Goal: Task Accomplishment & Management: Manage account settings

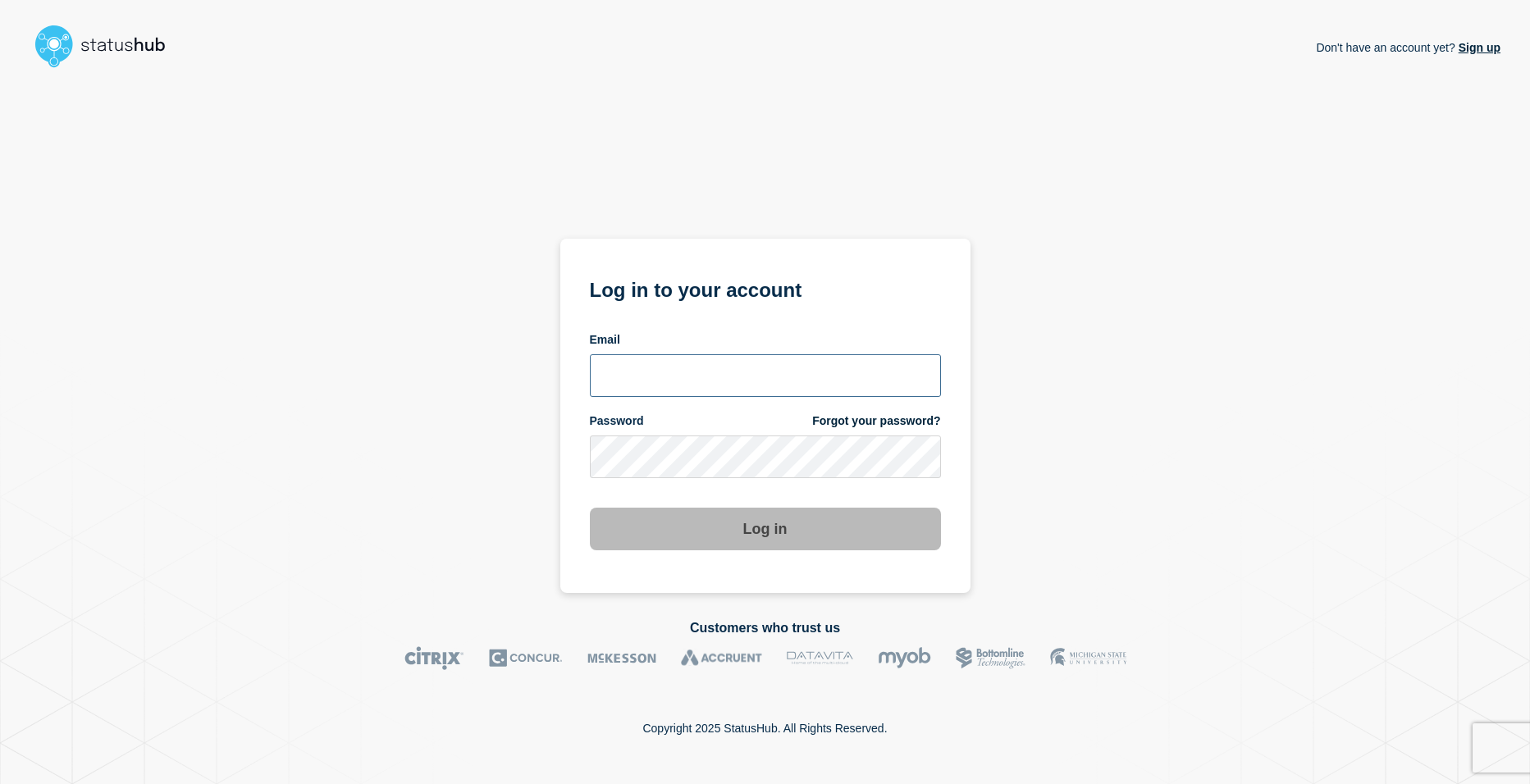
type input "[EMAIL_ADDRESS][DOMAIN_NAME]"
click at [727, 524] on button "Log in" at bounding box center [765, 528] width 352 height 43
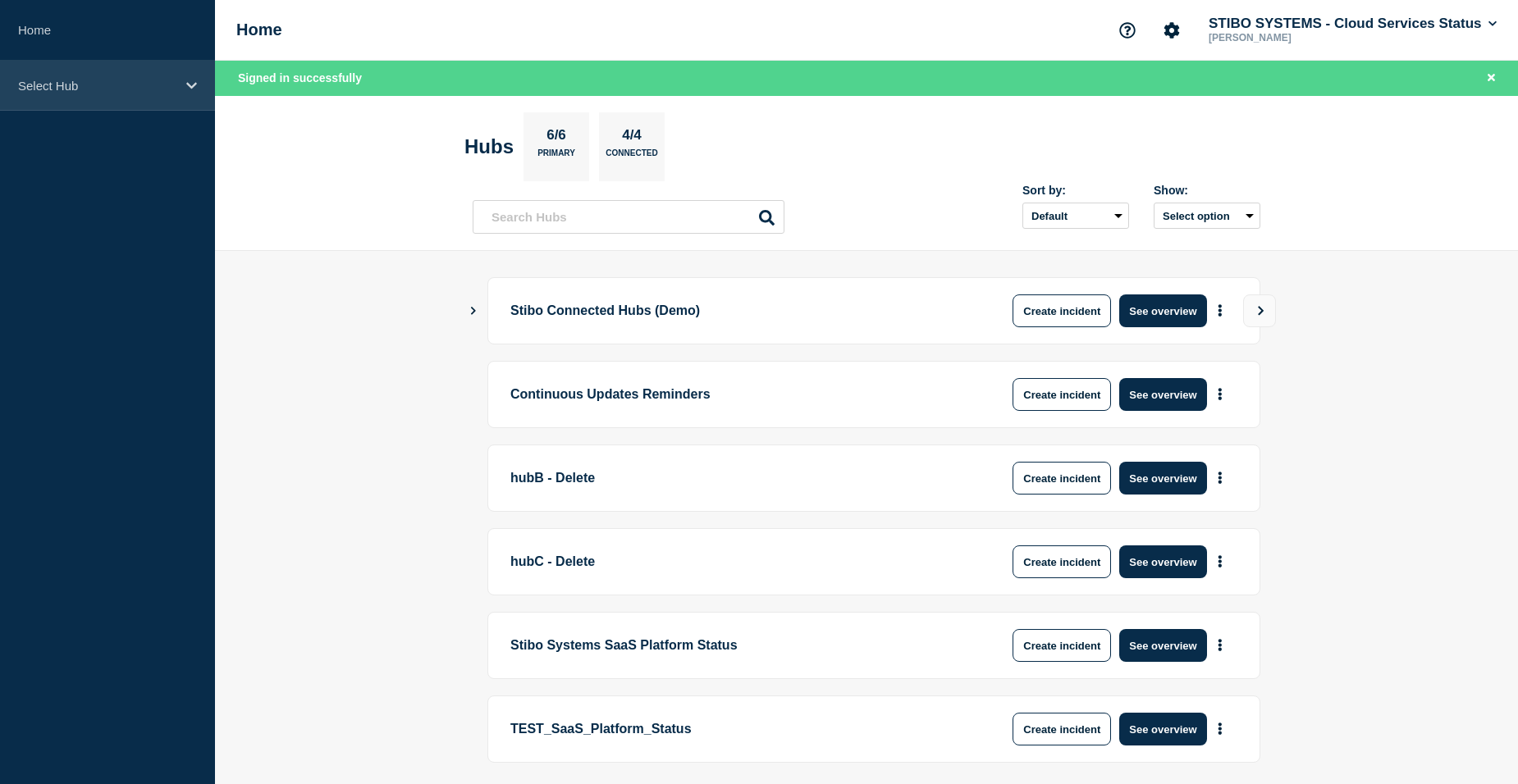
click at [109, 95] on div "Select Hub" at bounding box center [107, 85] width 215 height 50
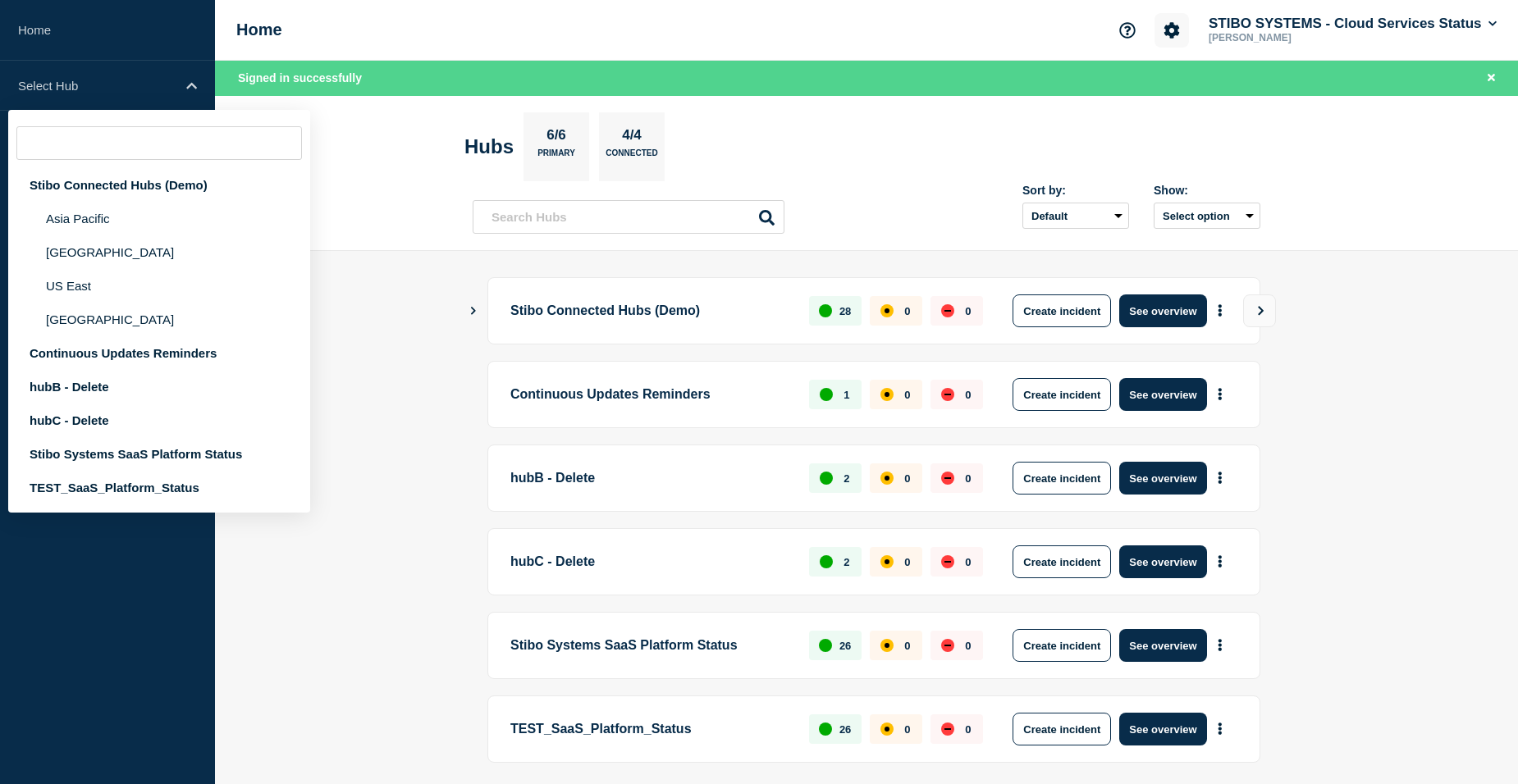
click at [1155, 31] on button "Account settings" at bounding box center [1173, 31] width 35 height 35
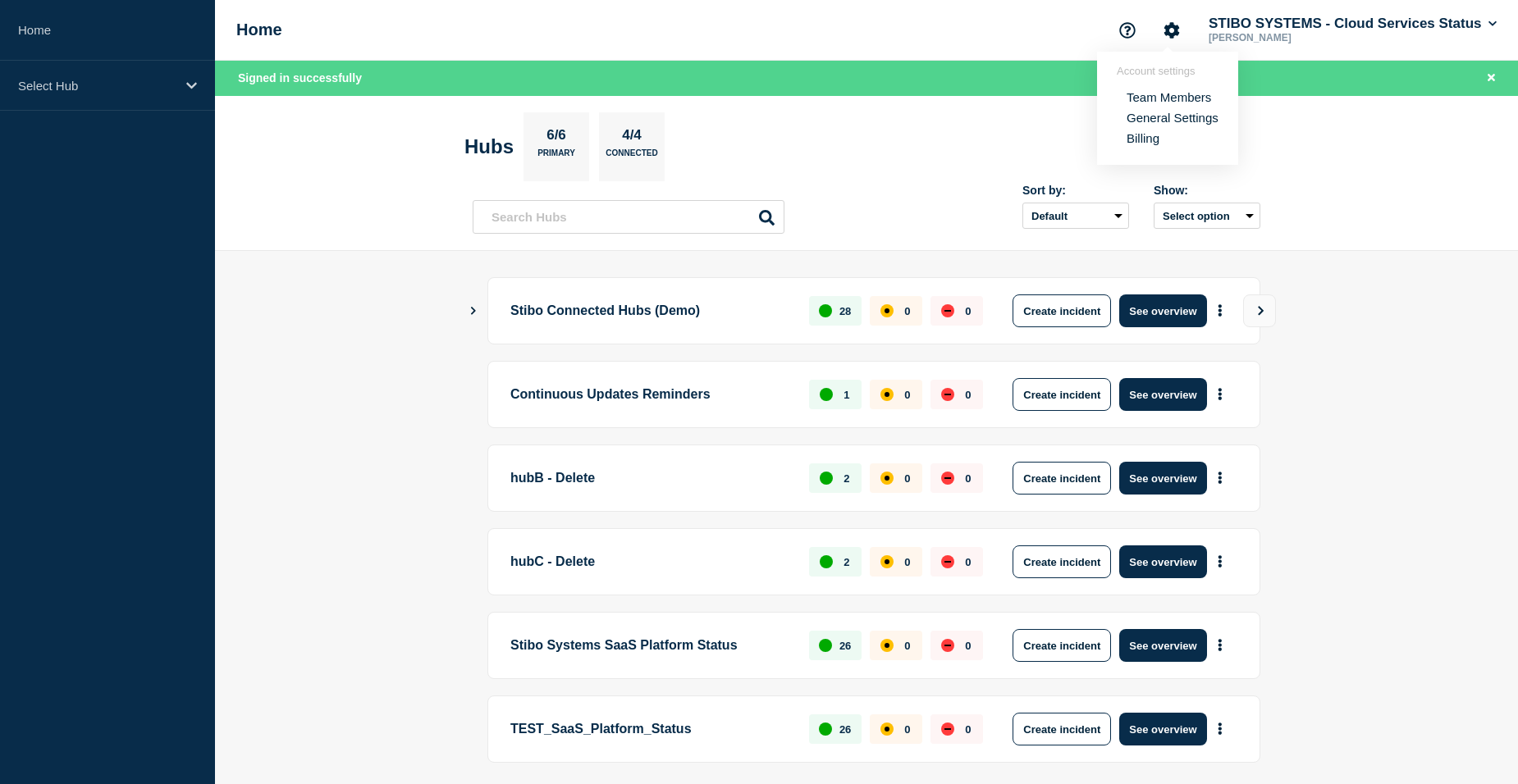
click at [1150, 103] on link "Team Members" at bounding box center [1169, 97] width 85 height 14
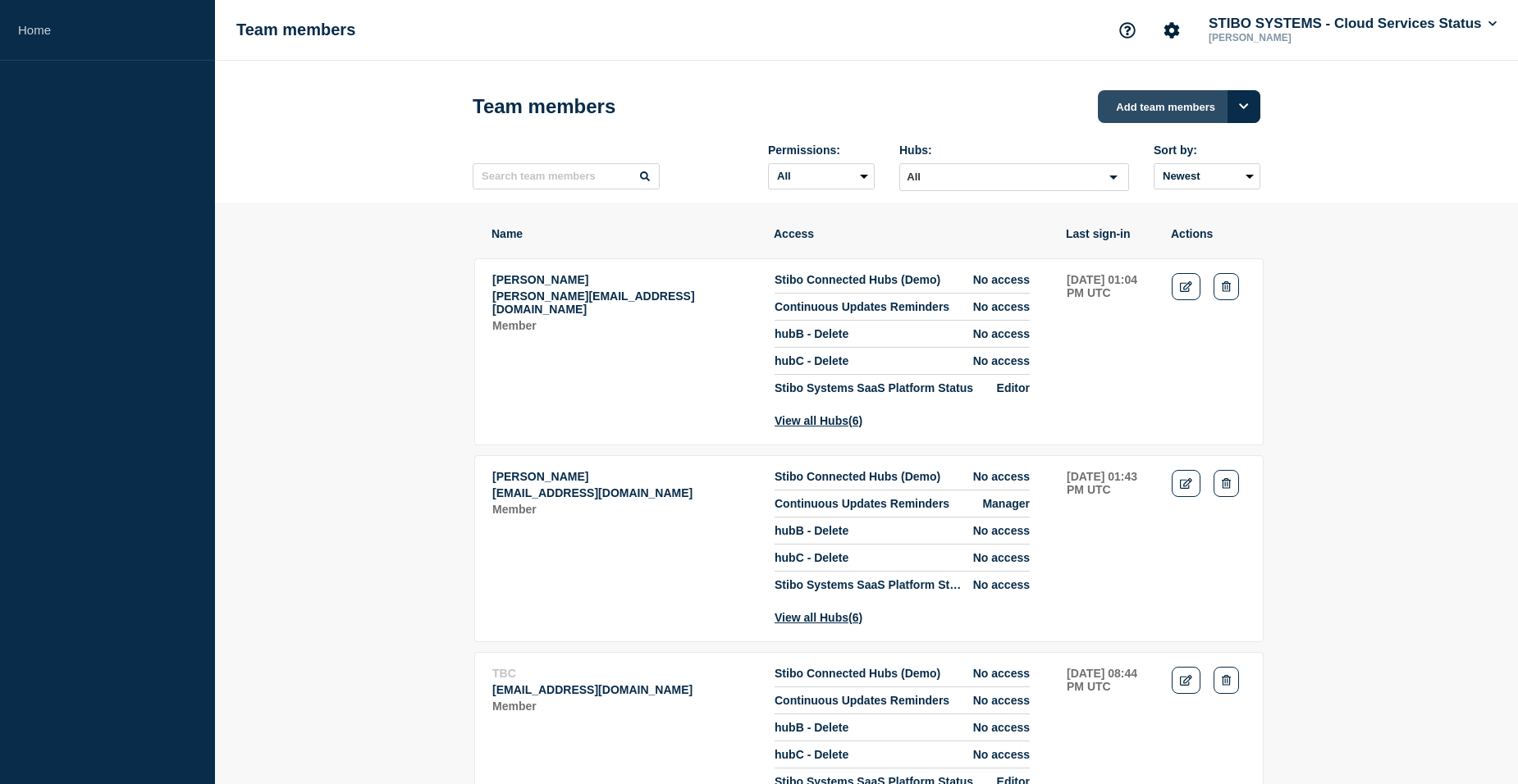
click at [1190, 120] on button "Add team members" at bounding box center [1180, 106] width 162 height 33
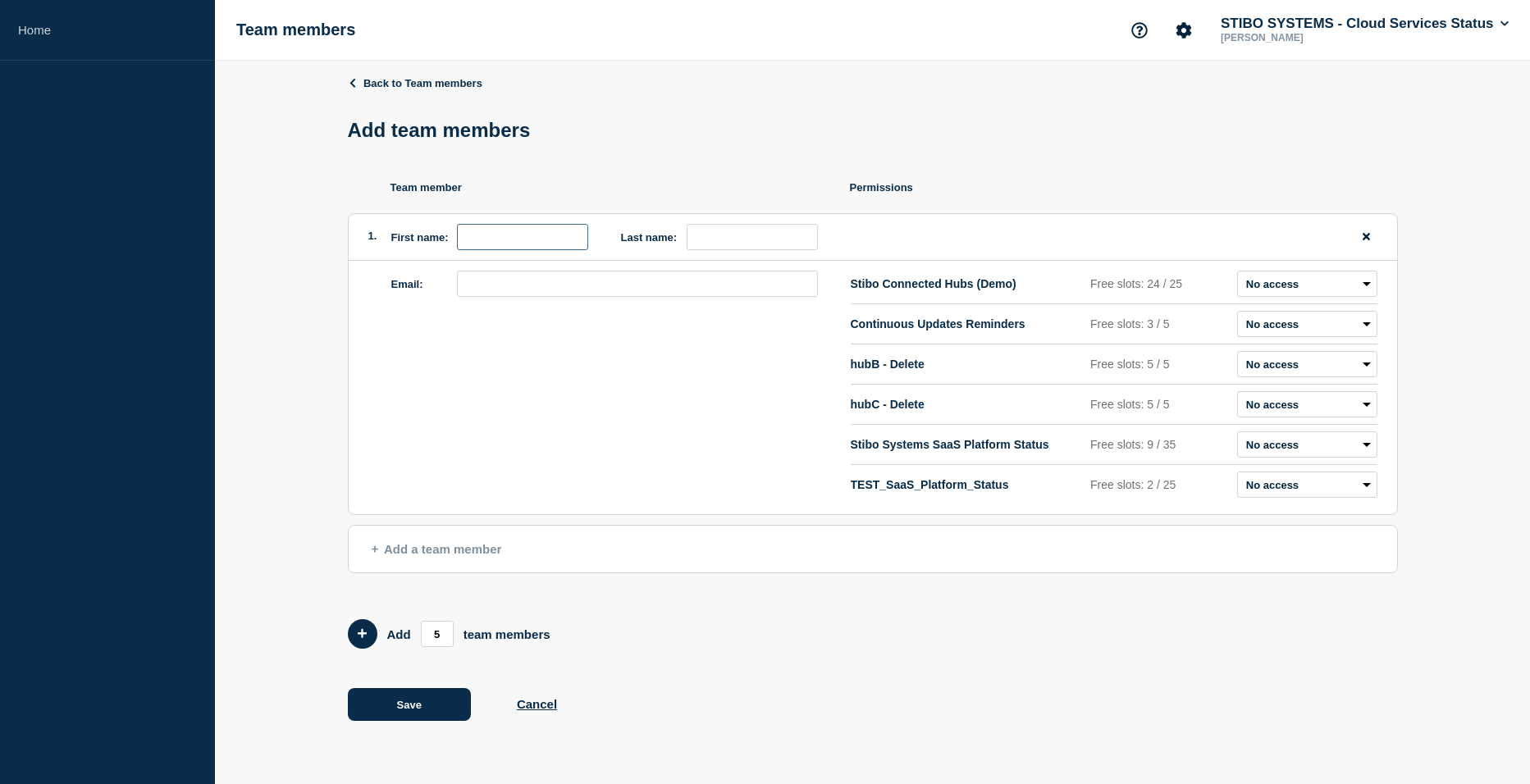
click at [505, 237] on input "first name" at bounding box center [523, 237] width 132 height 26
type input "[PERSON_NAME]"
type input "Lal"
click at [511, 282] on input "email" at bounding box center [638, 283] width 361 height 26
paste input "[EMAIL_ADDRESS][DOMAIN_NAME]"
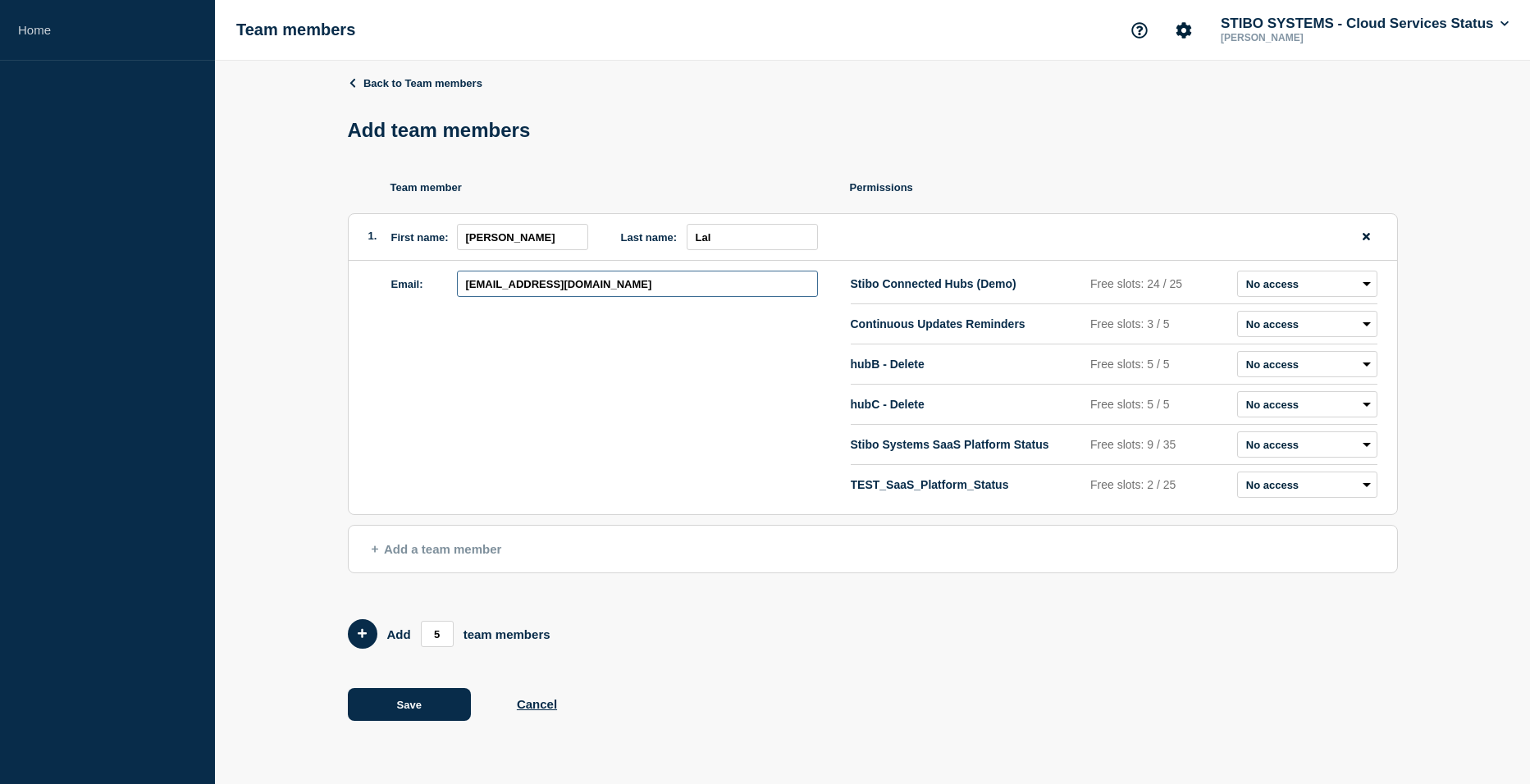
type input "[EMAIL_ADDRESS][DOMAIN_NAME]"
click at [429, 366] on div "Email: [EMAIL_ADDRESS][DOMAIN_NAME]" at bounding box center [621, 387] width 460 height 234
click at [1371, 436] on select "Admin Manager Editor No access" at bounding box center [1308, 445] width 140 height 26
select select "2"
click at [1238, 436] on select "Admin Manager Editor No access" at bounding box center [1308, 445] width 140 height 26
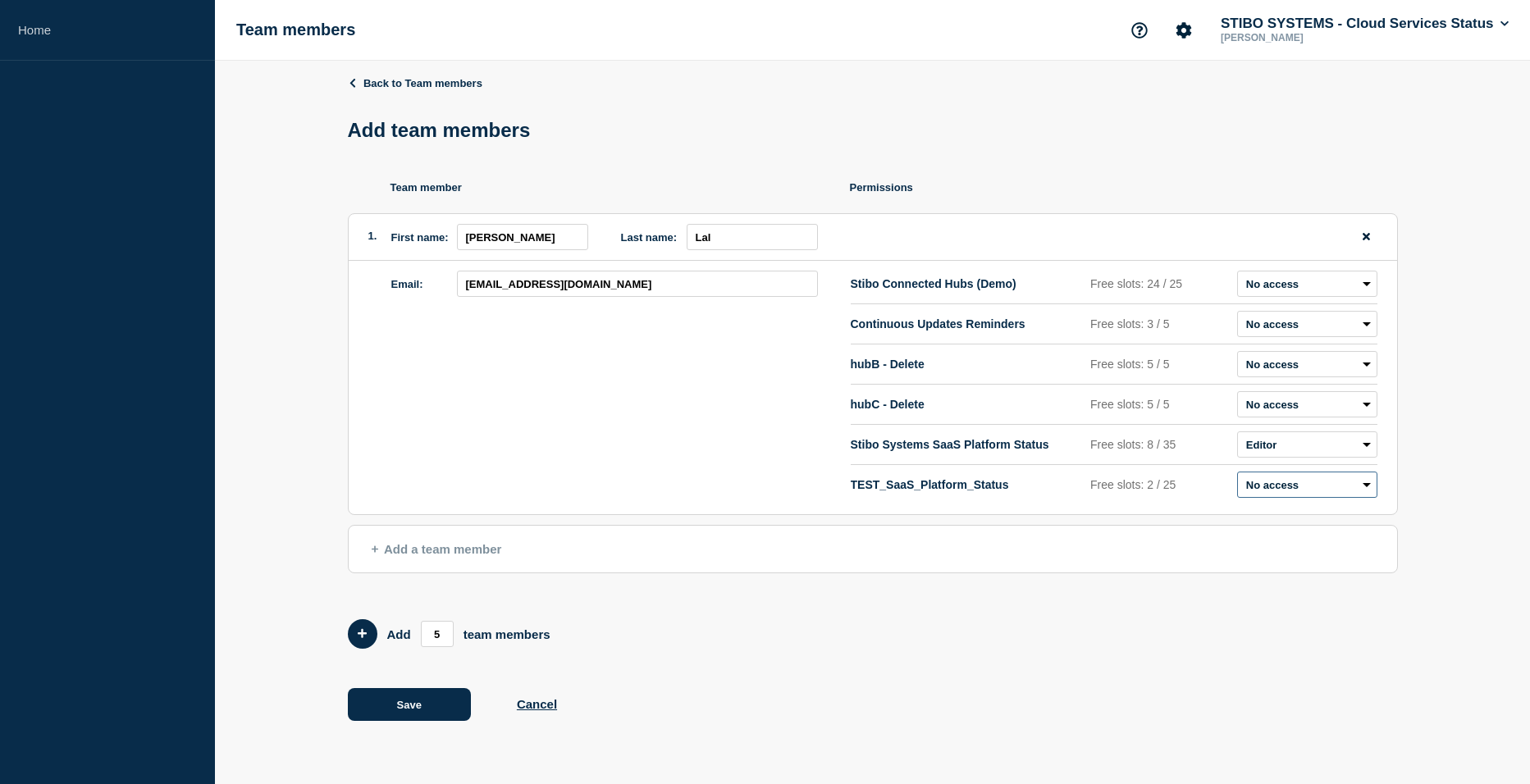
click at [1346, 484] on select "Admin Manager Editor No access" at bounding box center [1308, 485] width 140 height 26
click at [1238, 476] on select "Admin Manager Editor No access" at bounding box center [1308, 485] width 140 height 26
click at [552, 453] on div "Email: [EMAIL_ADDRESS][DOMAIN_NAME]" at bounding box center [621, 387] width 460 height 234
click at [1341, 480] on select "Admin Manager Editor No access" at bounding box center [1308, 485] width 140 height 26
select select "3"
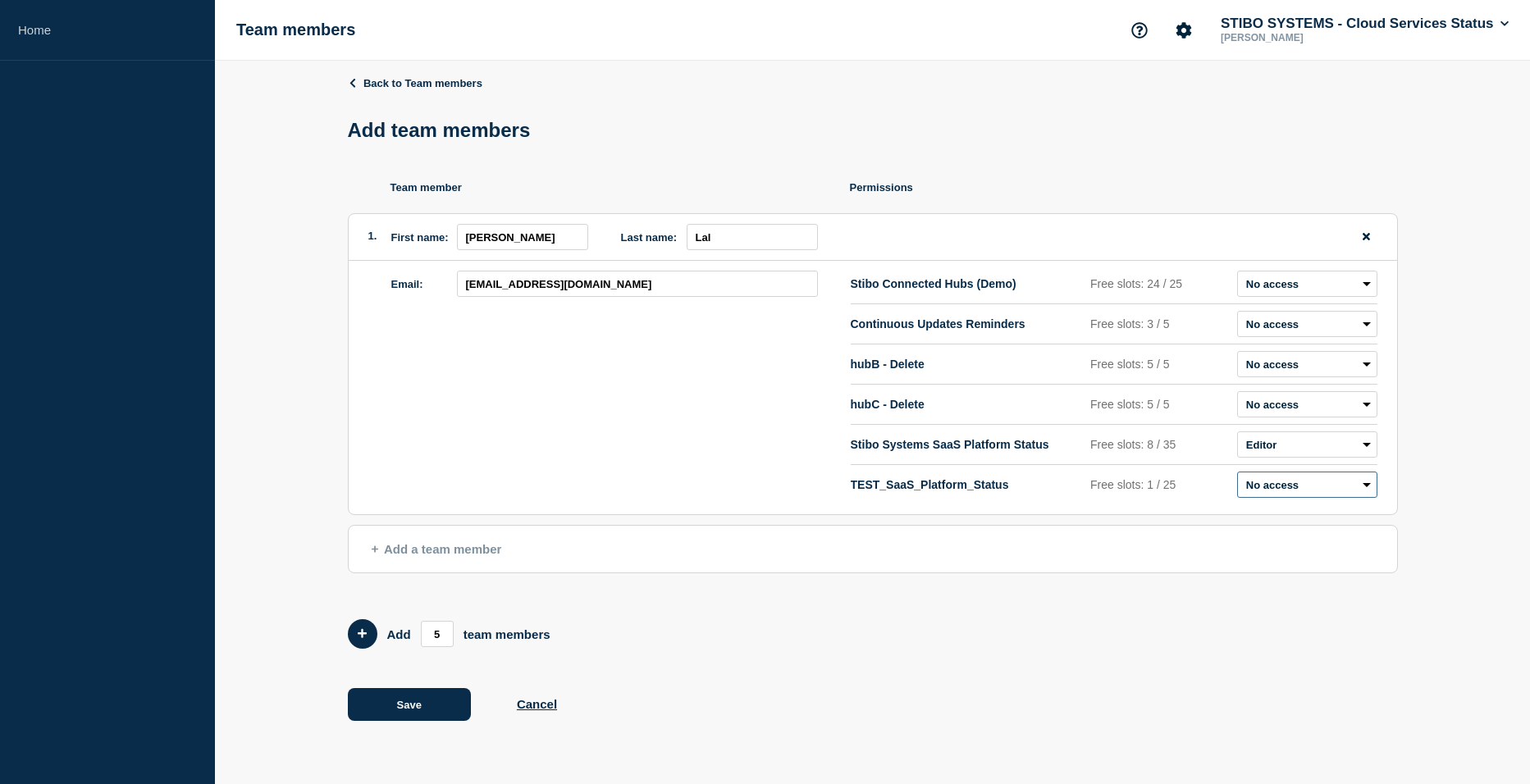
click at [1238, 476] on select "Admin Manager Editor No access" at bounding box center [1308, 485] width 140 height 26
click at [607, 444] on div "Email: [EMAIL_ADDRESS][DOMAIN_NAME]" at bounding box center [621, 387] width 460 height 234
click at [1301, 491] on select "Admin Manager Editor No access" at bounding box center [1308, 485] width 140 height 26
click at [623, 455] on div "Email: [EMAIL_ADDRESS][DOMAIN_NAME]" at bounding box center [621, 387] width 460 height 234
click at [1274, 445] on select "Admin Manager Editor No access" at bounding box center [1308, 445] width 140 height 26
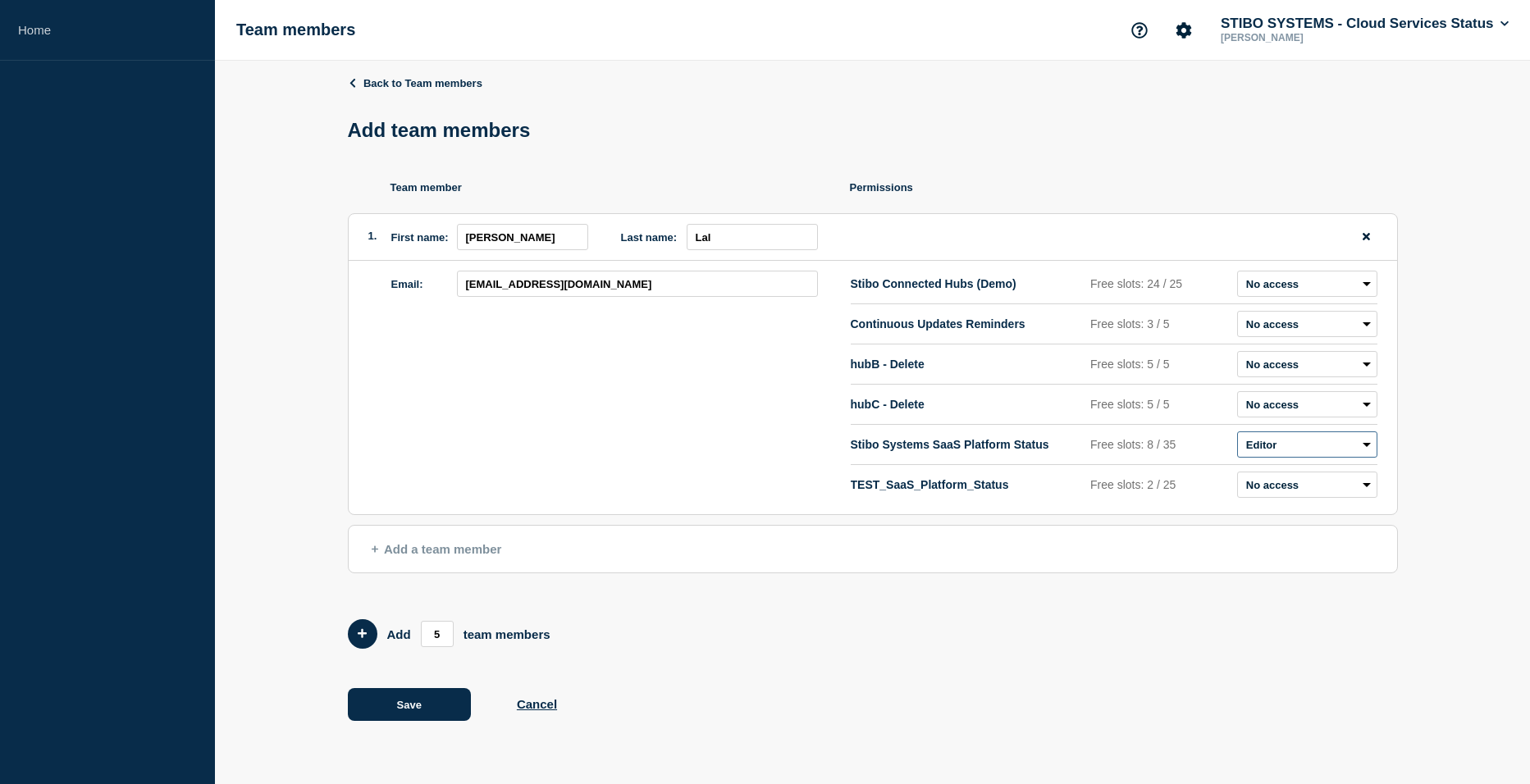
click at [1274, 445] on select "Admin Manager Editor No access" at bounding box center [1308, 445] width 140 height 26
click at [419, 714] on button "Save" at bounding box center [409, 705] width 123 height 33
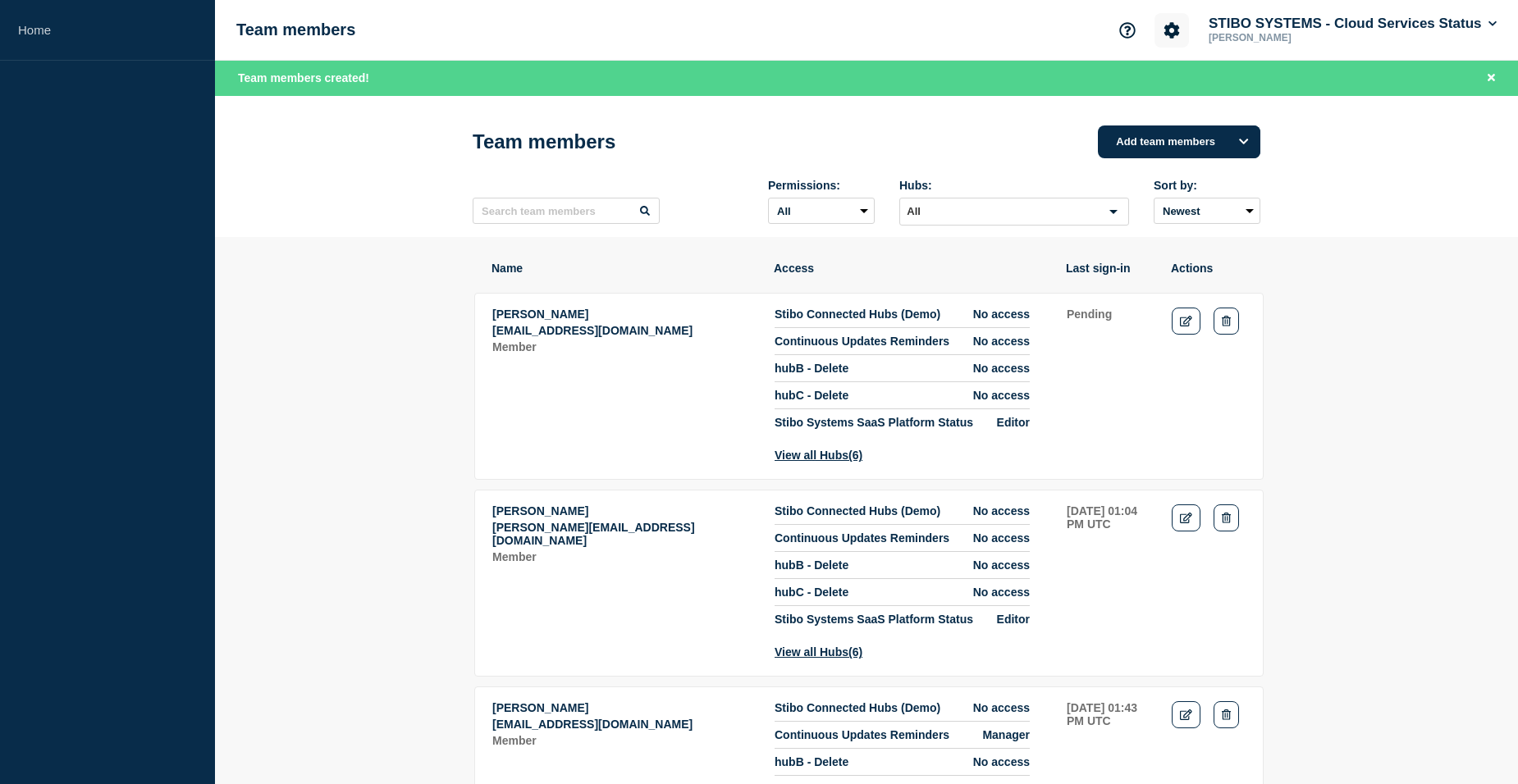
click at [1180, 30] on button "Account settings" at bounding box center [1173, 31] width 35 height 35
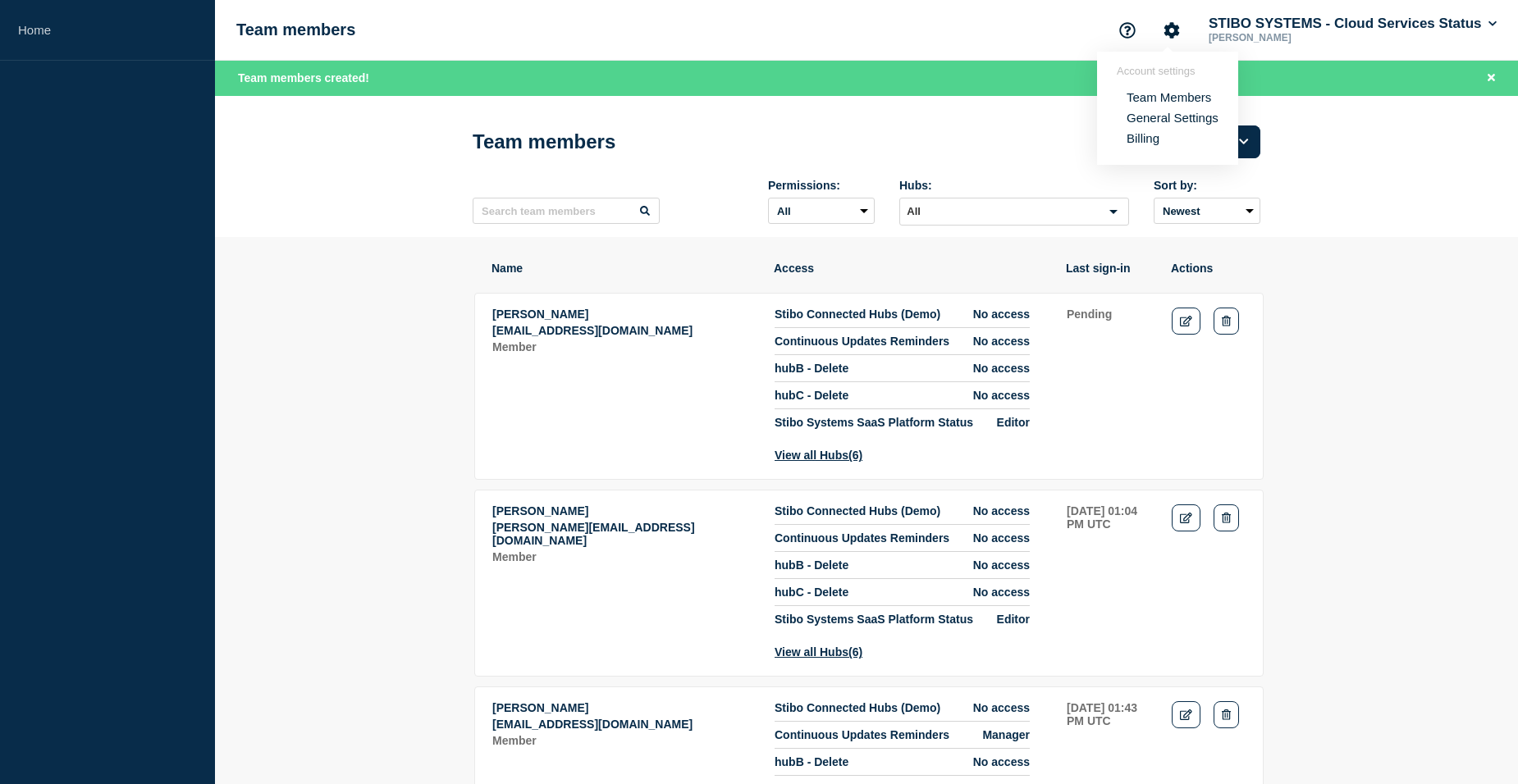
drag, startPoint x: 536, startPoint y: 362, endPoint x: 550, endPoint y: 352, distance: 17.2
click at [538, 353] on p "Member" at bounding box center [624, 346] width 264 height 13
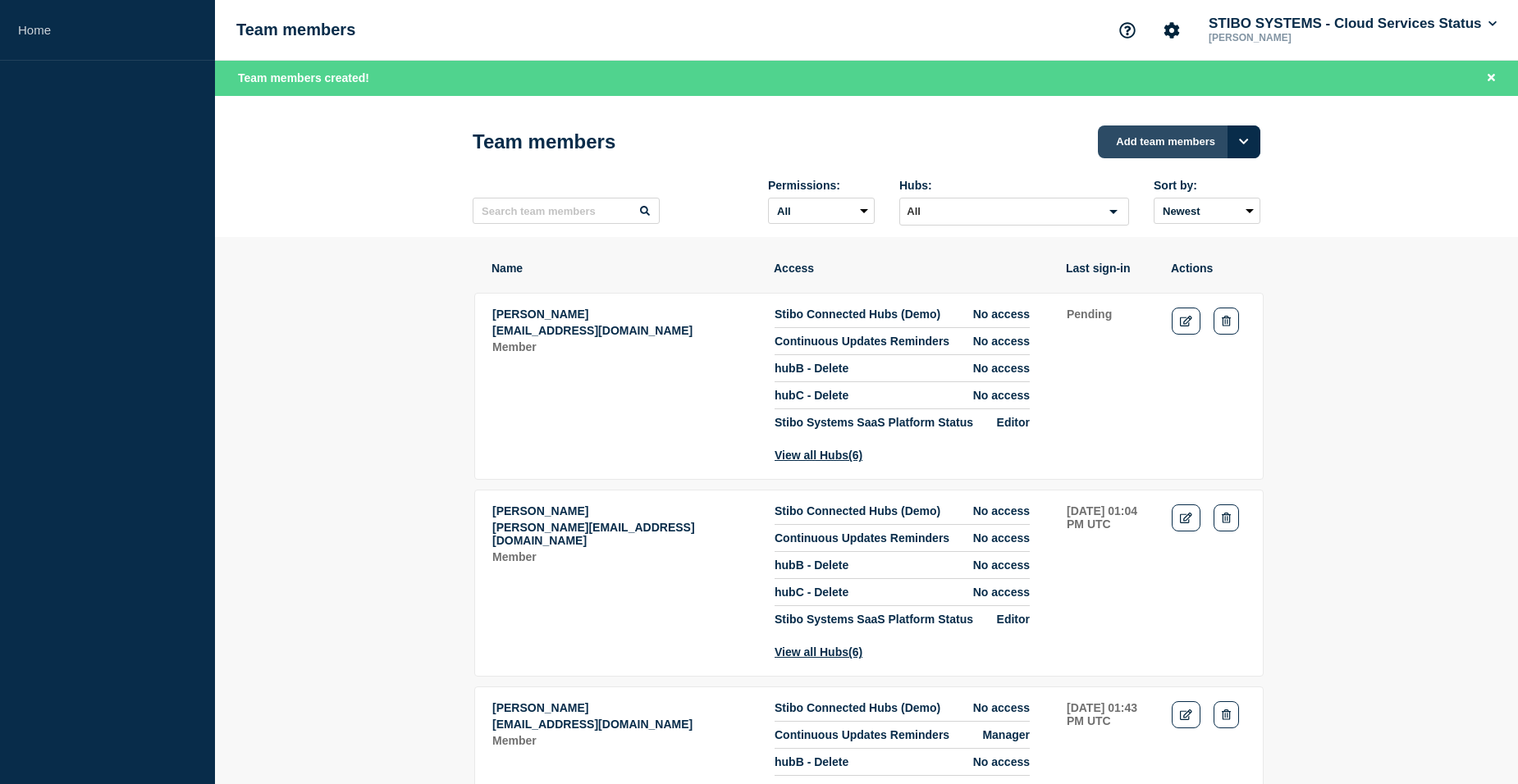
click at [1180, 148] on button "Add team members" at bounding box center [1180, 142] width 162 height 33
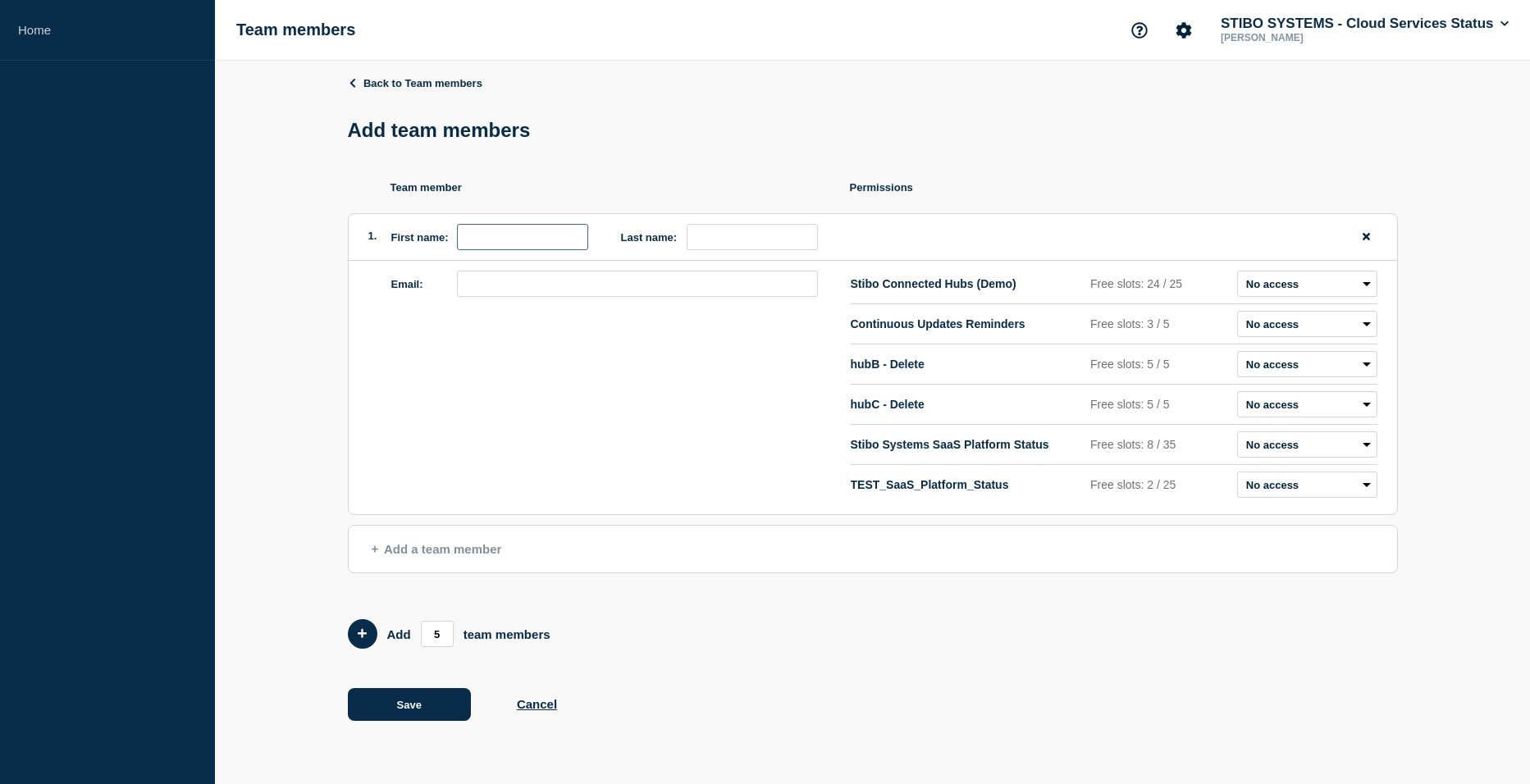
click at [488, 239] on input "first name" at bounding box center [523, 237] width 132 height 26
type input "[PERSON_NAME]"
click at [509, 288] on input "email" at bounding box center [638, 283] width 361 height 26
click at [518, 293] on input "email" at bounding box center [638, 283] width 361 height 26
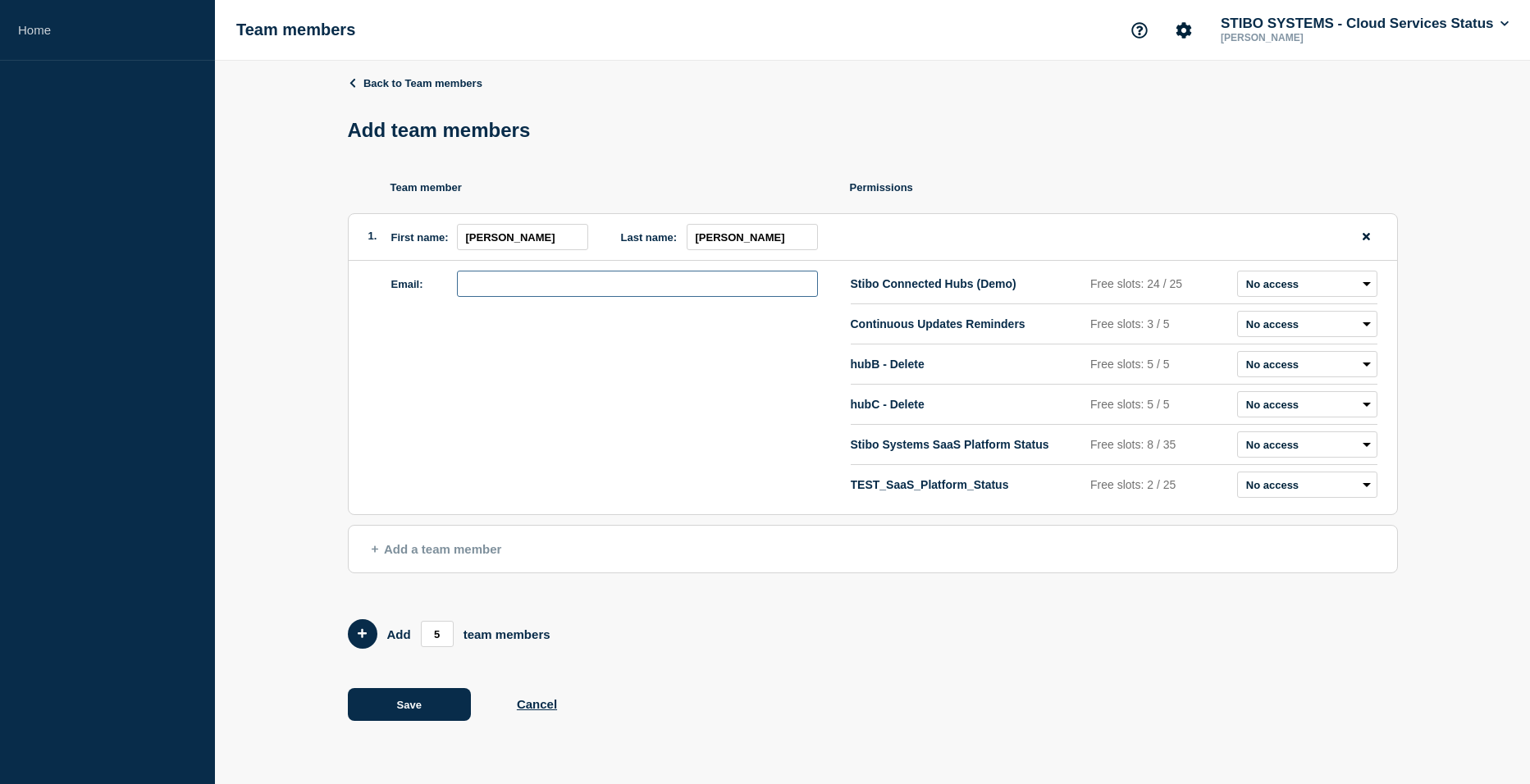
paste input "[PERSON_NAME][EMAIL_ADDRESS][DOMAIN_NAME]"
type input "[PERSON_NAME][EMAIL_ADDRESS][DOMAIN_NAME]"
click at [1301, 487] on select "Admin Manager Editor No access" at bounding box center [1308, 485] width 140 height 26
click at [1278, 450] on select "Admin Manager Editor No access" at bounding box center [1308, 445] width 140 height 26
select select "2"
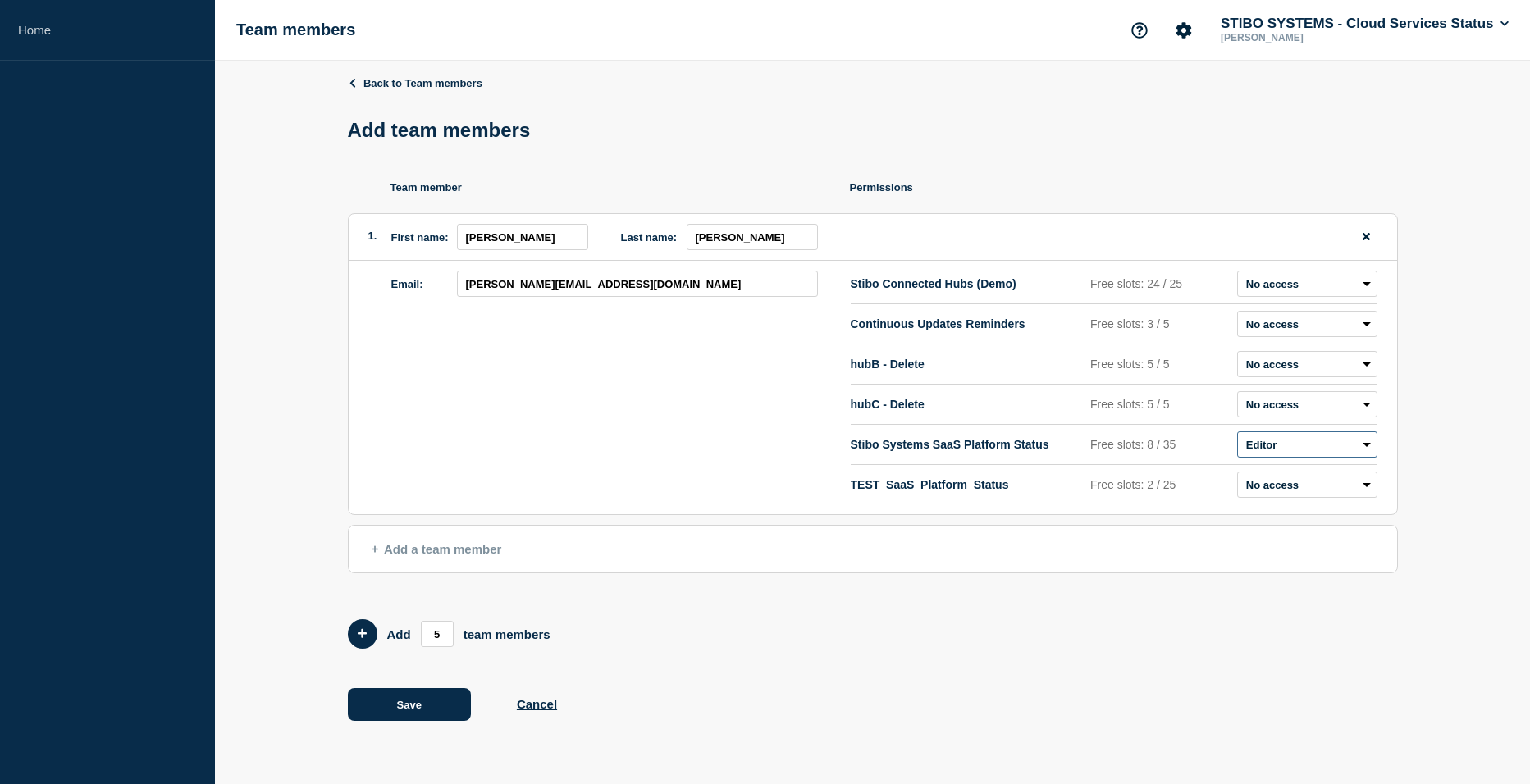
click at [1238, 436] on select "Admin Manager Editor No access" at bounding box center [1308, 445] width 140 height 26
click at [416, 505] on div "Email: [PERSON_NAME][EMAIL_ADDRESS][DOMAIN_NAME]" at bounding box center [621, 387] width 460 height 234
click at [400, 549] on span "Add a team member" at bounding box center [437, 549] width 131 height 14
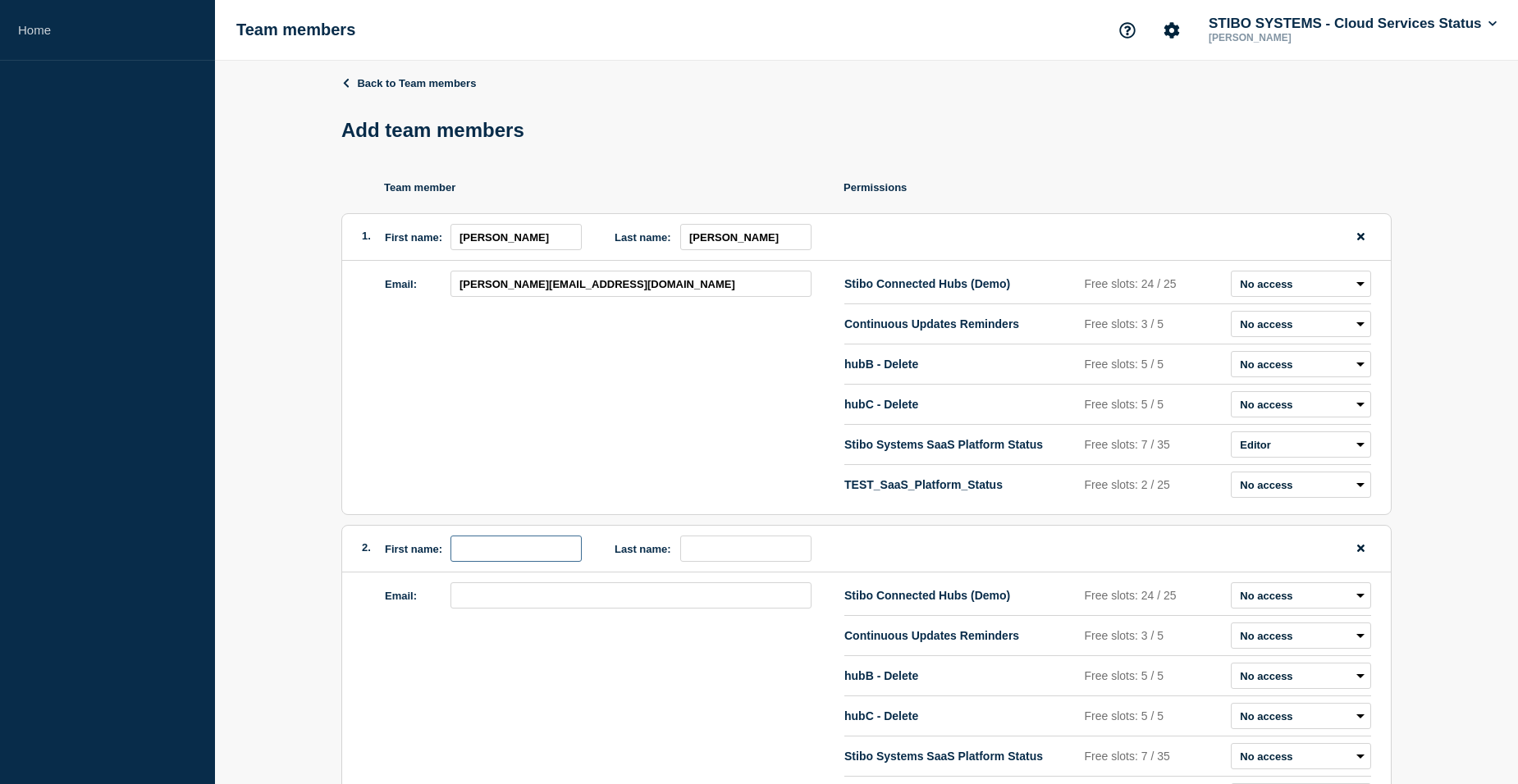
click at [479, 542] on input "first name" at bounding box center [516, 549] width 132 height 26
type input "[PERSON_NAME]"
type input "D"
type input "Das"
click at [539, 606] on input "email" at bounding box center [631, 596] width 361 height 26
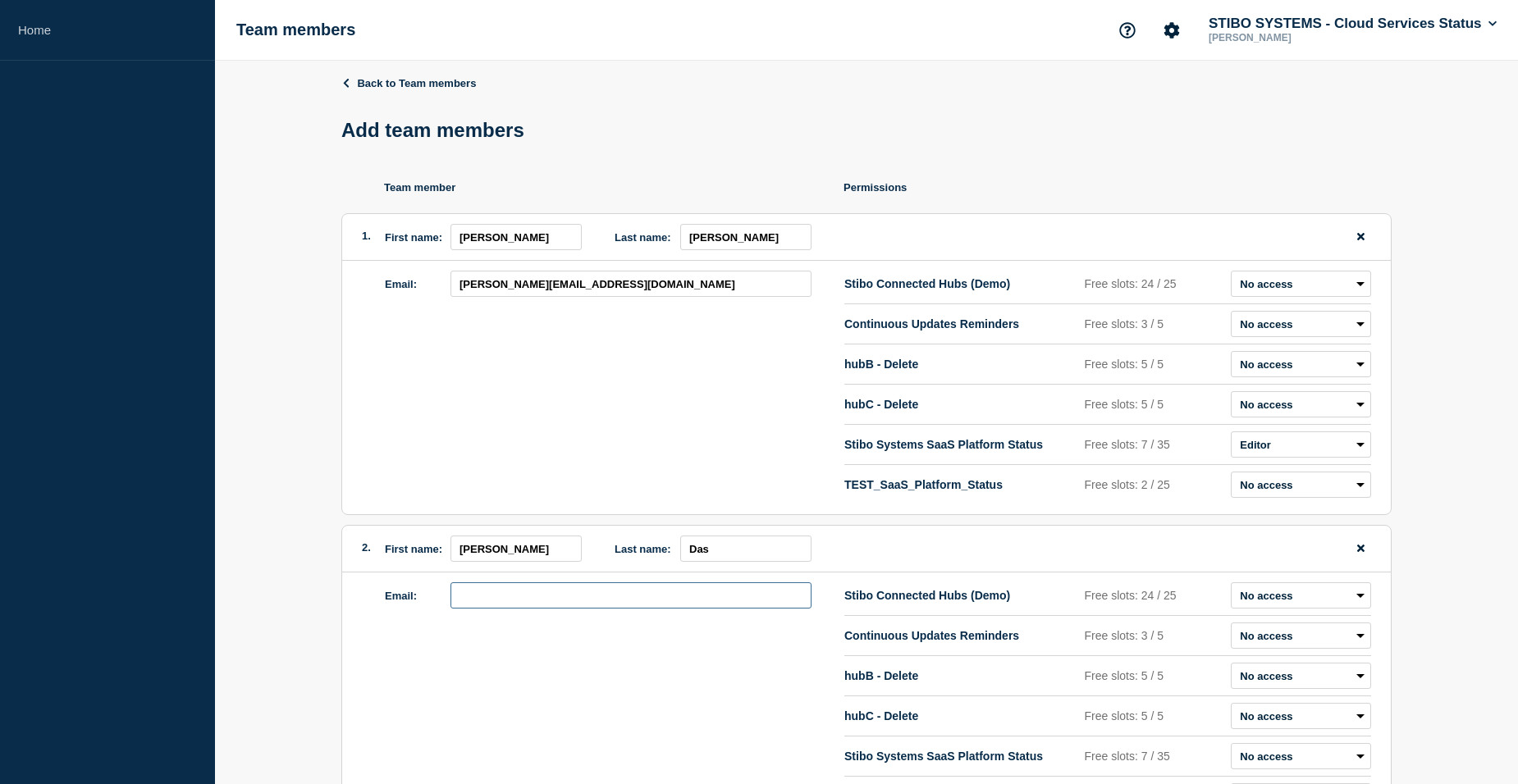
paste input "[EMAIL_ADDRESS][DOMAIN_NAME]"
type input "[EMAIL_ADDRESS][DOMAIN_NAME]"
click at [594, 684] on div "Email: [EMAIL_ADDRESS][DOMAIN_NAME]" at bounding box center [614, 699] width 460 height 234
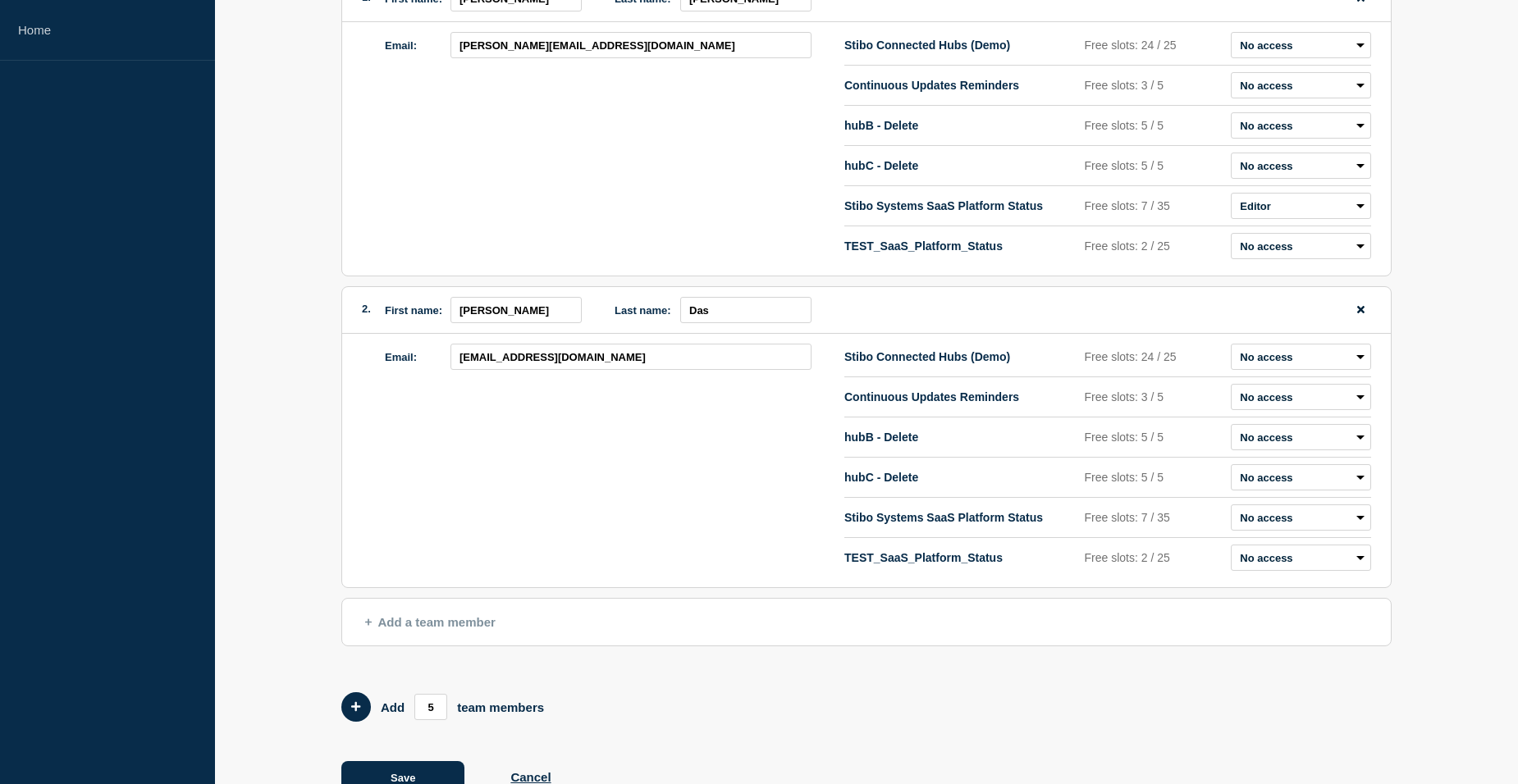
scroll to position [246, 0]
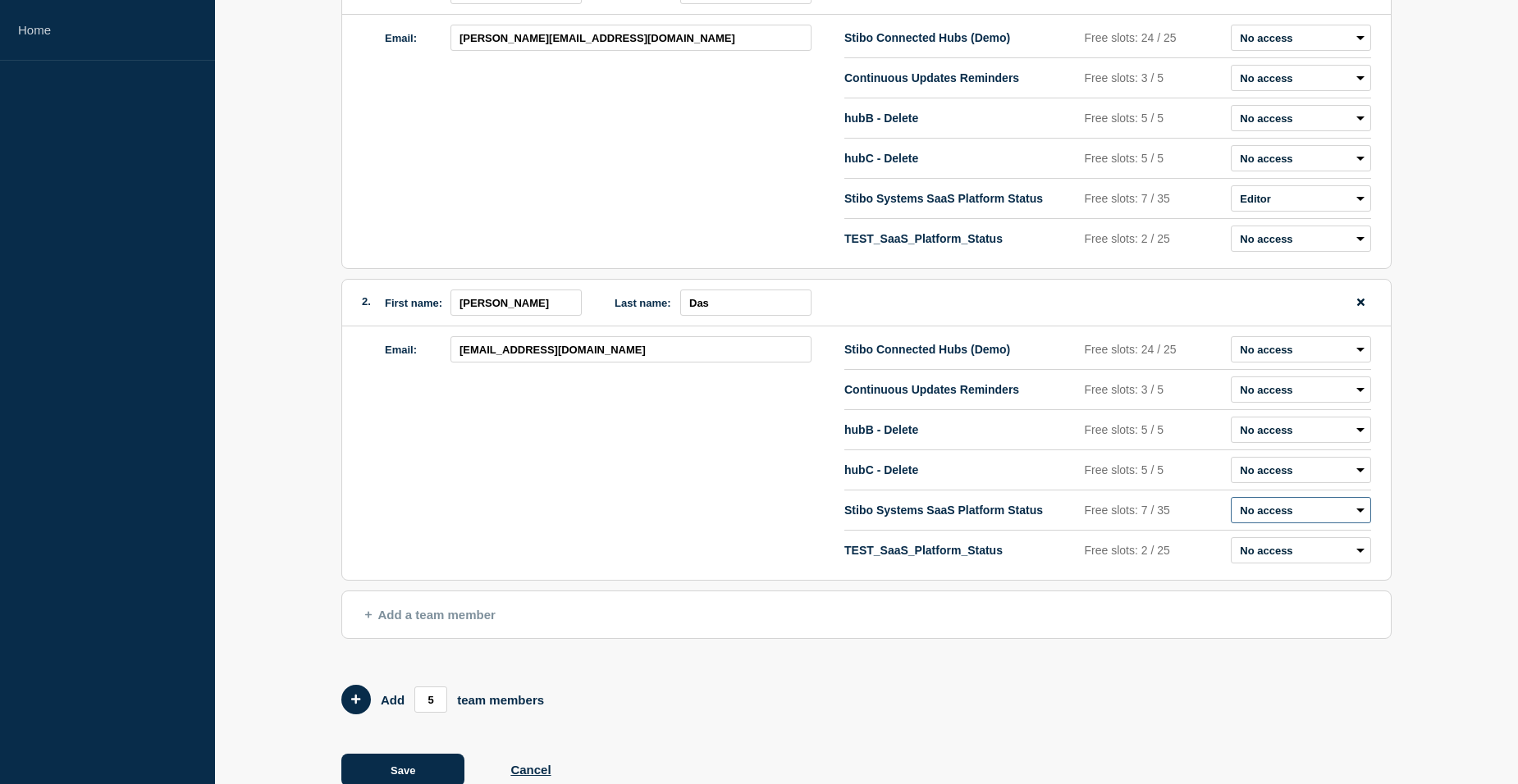
click at [1282, 519] on select "Admin Manager Editor No access" at bounding box center [1301, 510] width 140 height 26
select select "2"
click at [1231, 501] on select "Admin Manager Editor No access" at bounding box center [1301, 510] width 140 height 26
click at [511, 470] on div "Email: [EMAIL_ADDRESS][DOMAIN_NAME]" at bounding box center [614, 453] width 460 height 234
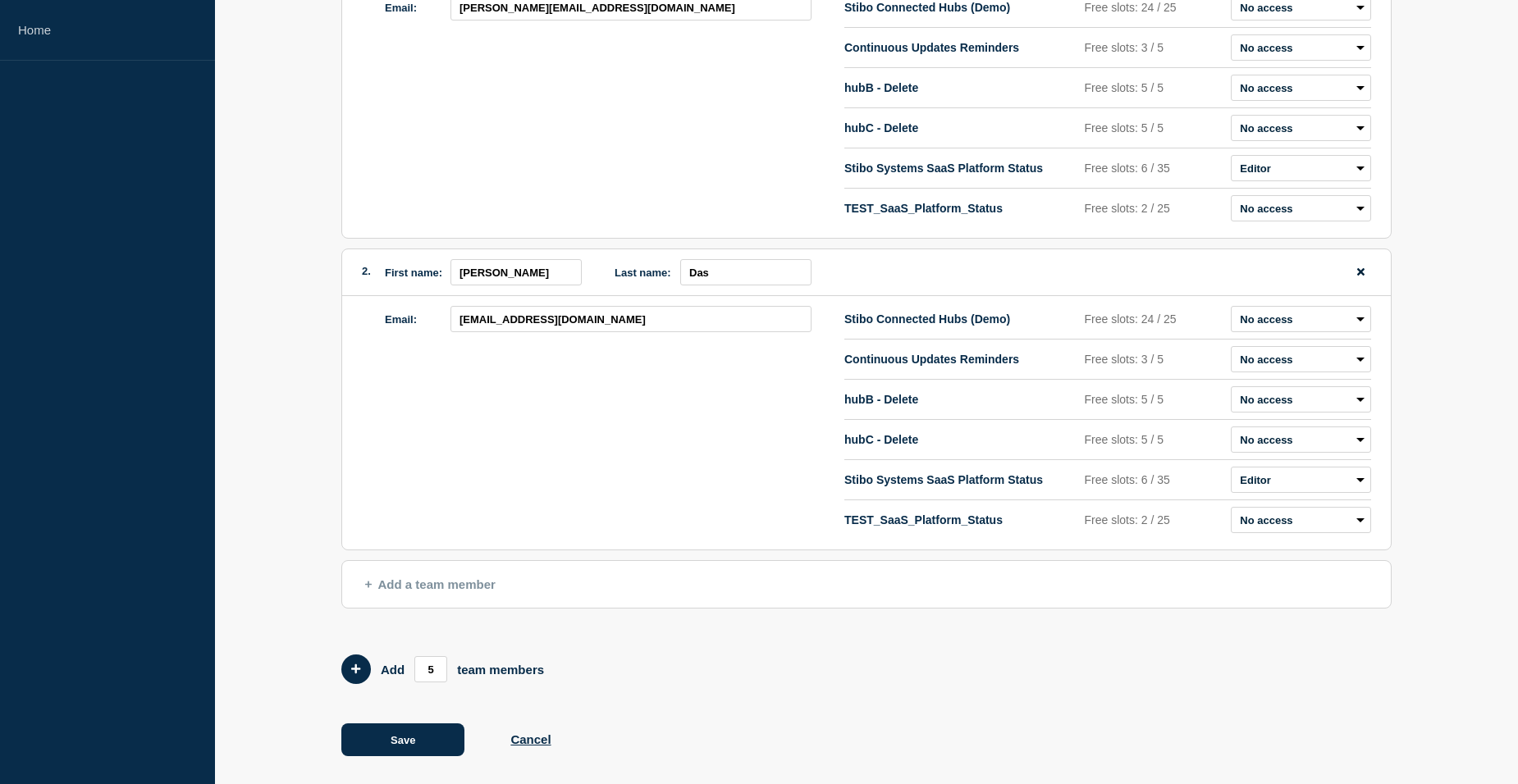
scroll to position [292, 0]
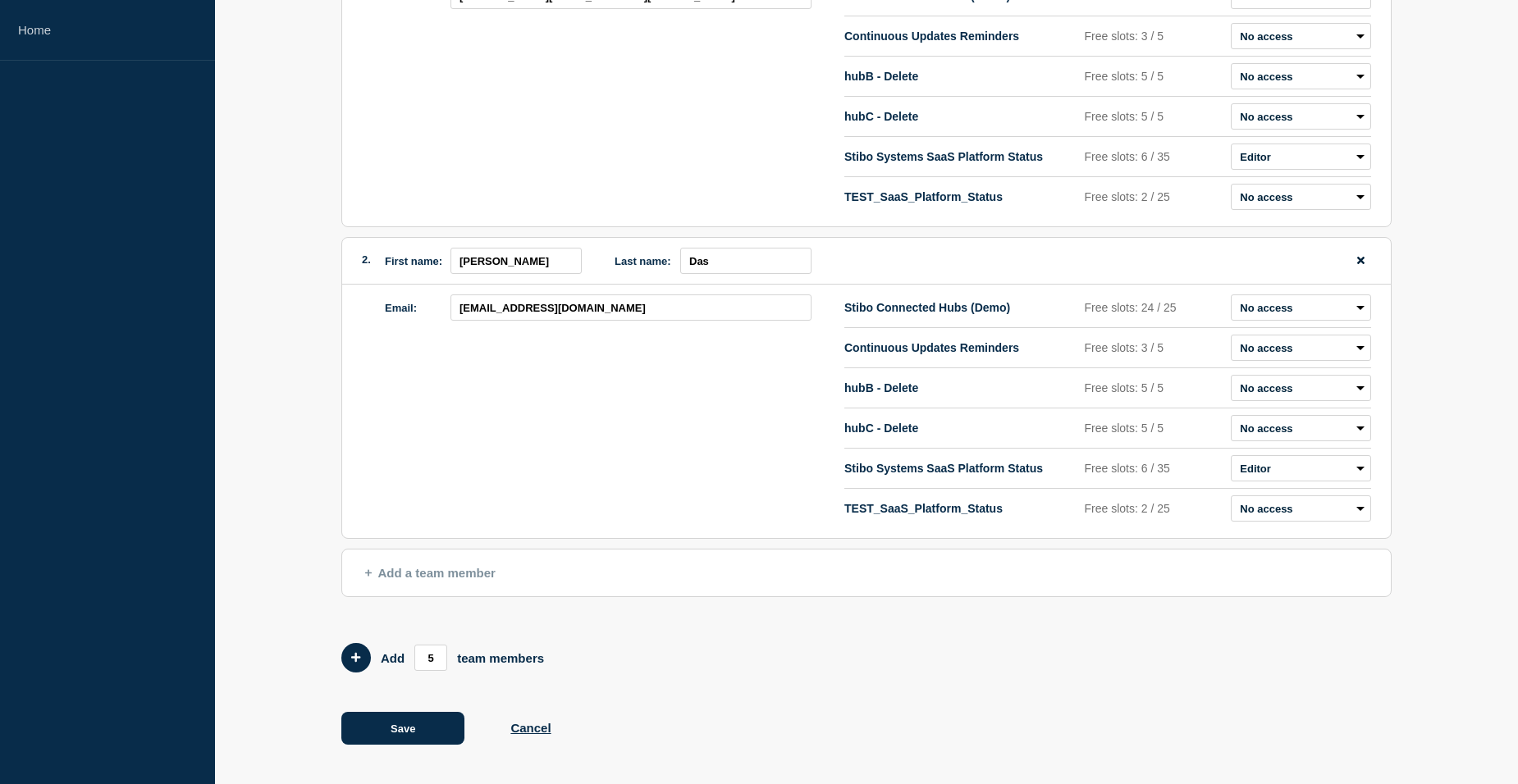
click at [437, 571] on span "Add a team member" at bounding box center [431, 573] width 131 height 14
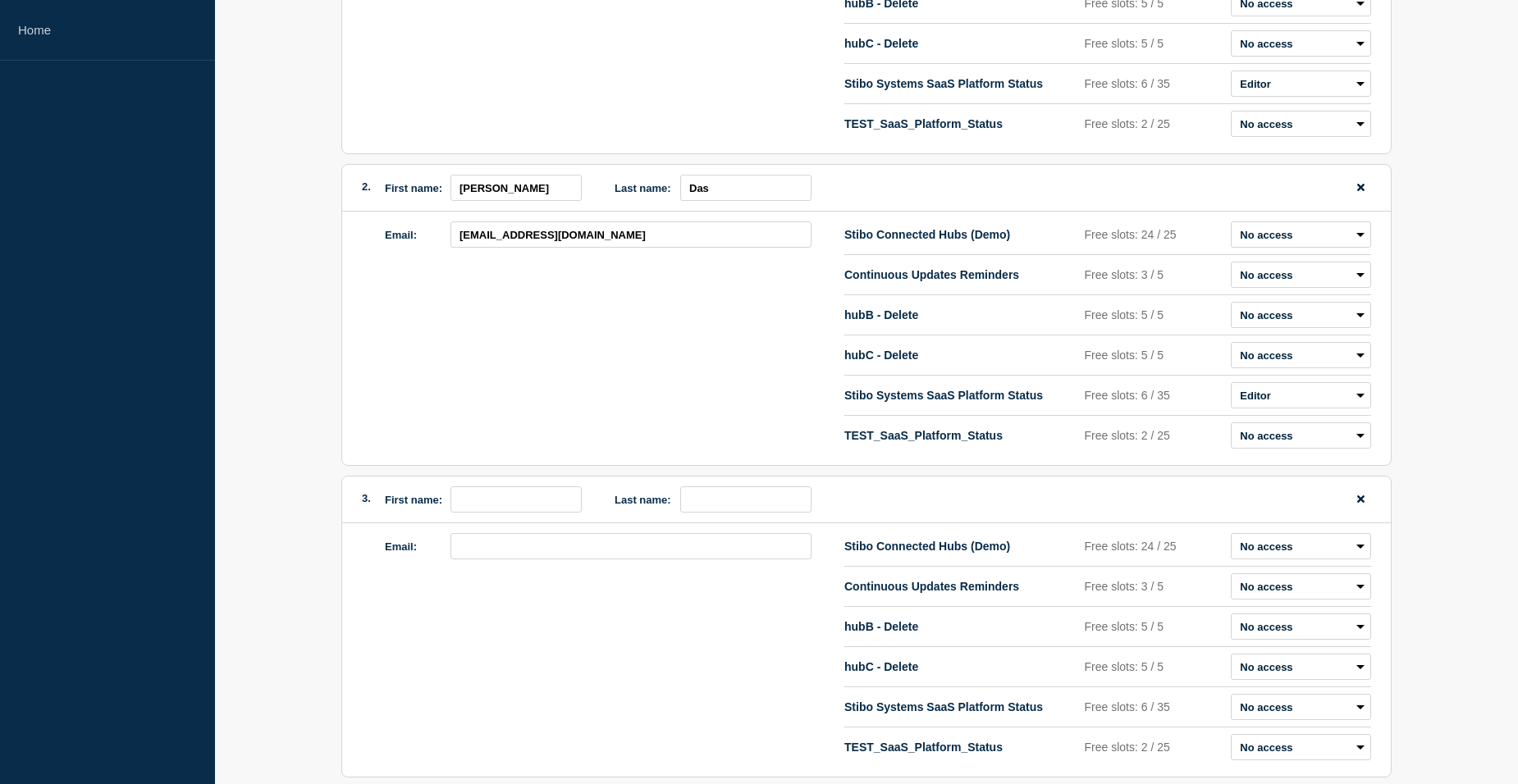
scroll to position [456, 0]
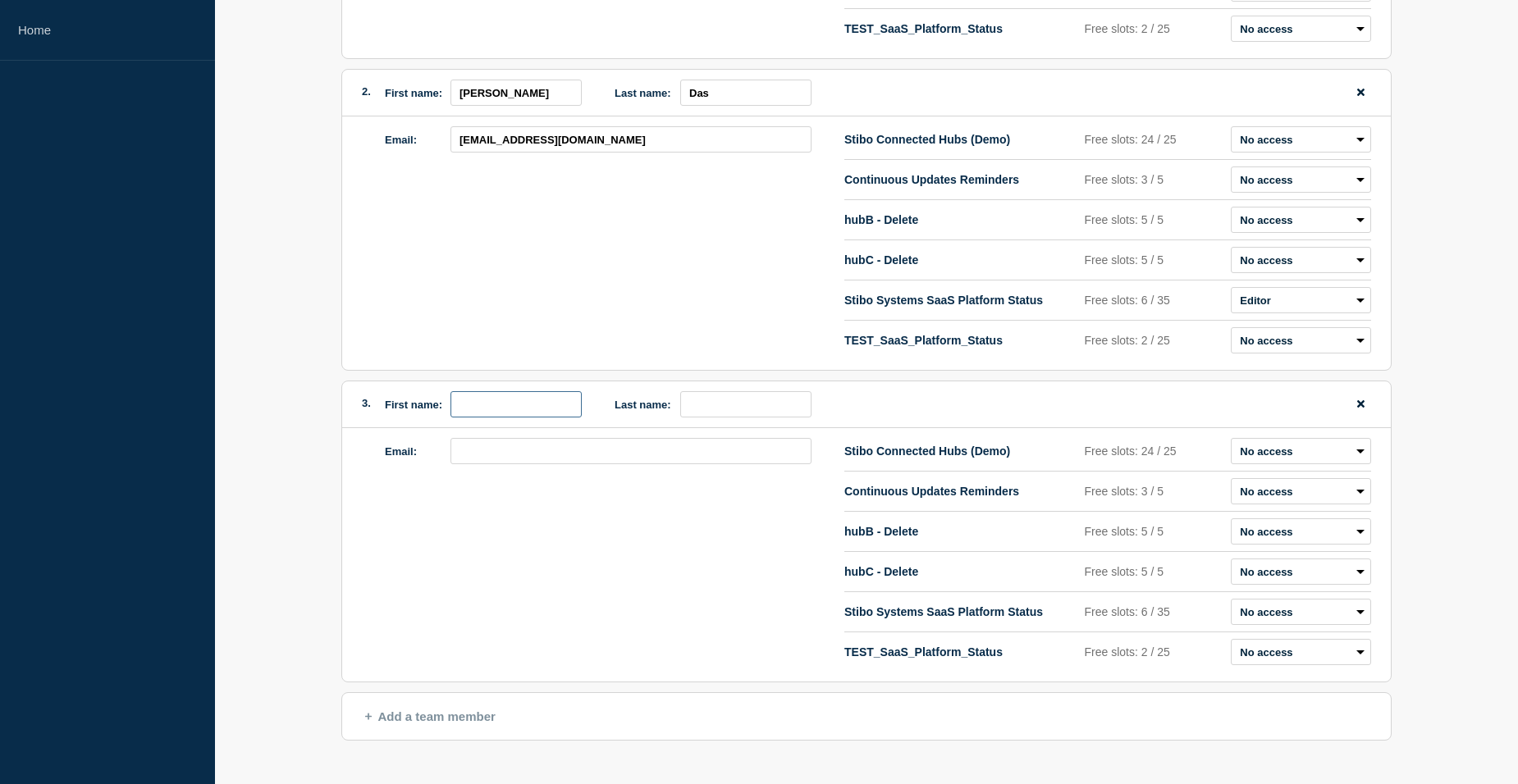
click at [503, 411] on input "first name" at bounding box center [516, 405] width 132 height 26
type input "[PERSON_NAME]"
type input "Juri"
type input "[PERSON_NAME]"
click at [463, 412] on input "Juri" at bounding box center [516, 405] width 132 height 26
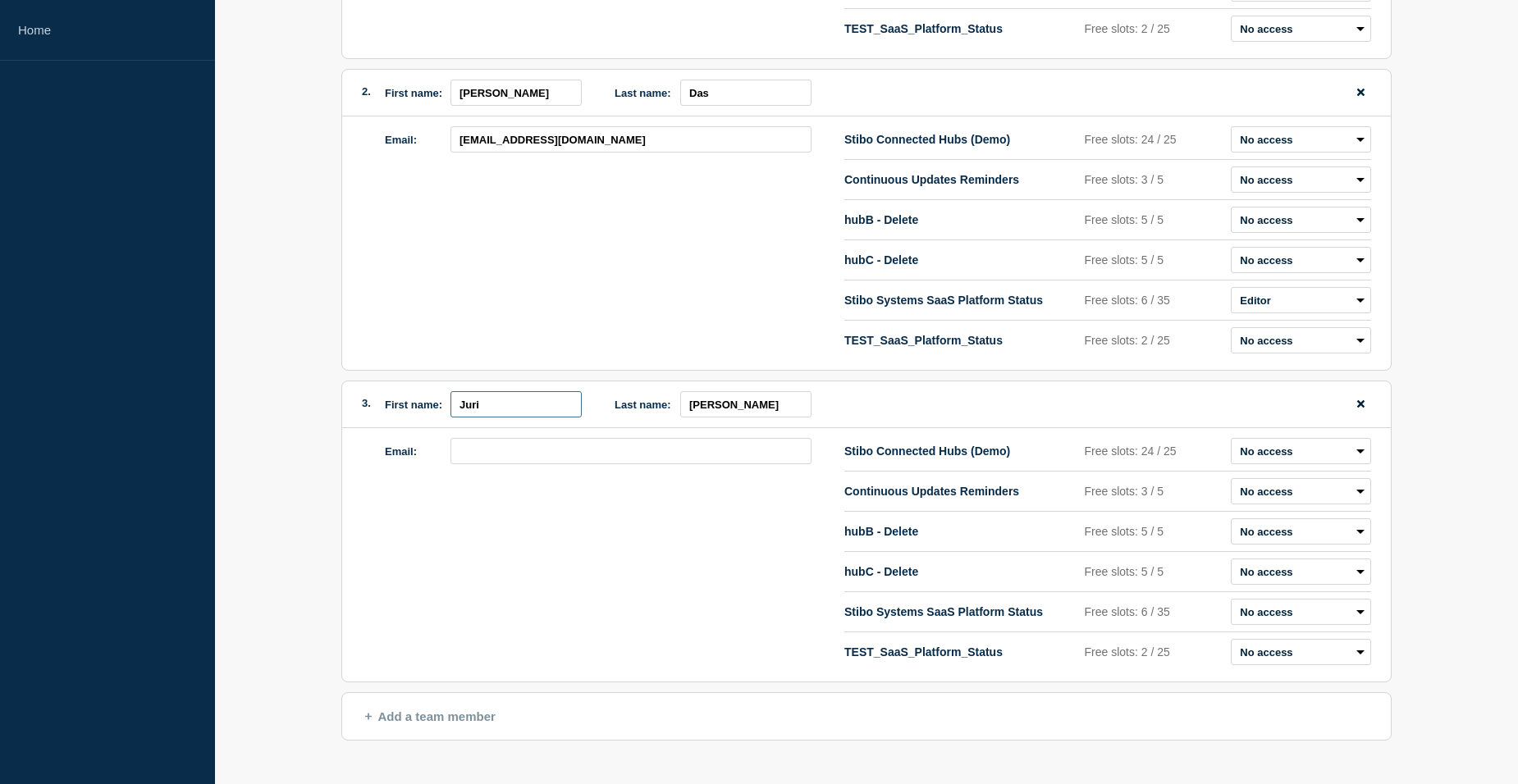
click at [463, 412] on input "Juri" at bounding box center [516, 405] width 132 height 26
paste input "Alexandrowiz"
click at [514, 408] on input "[PERSON_NAME]" at bounding box center [516, 405] width 132 height 26
type input "Juri"
paste input "wiz"
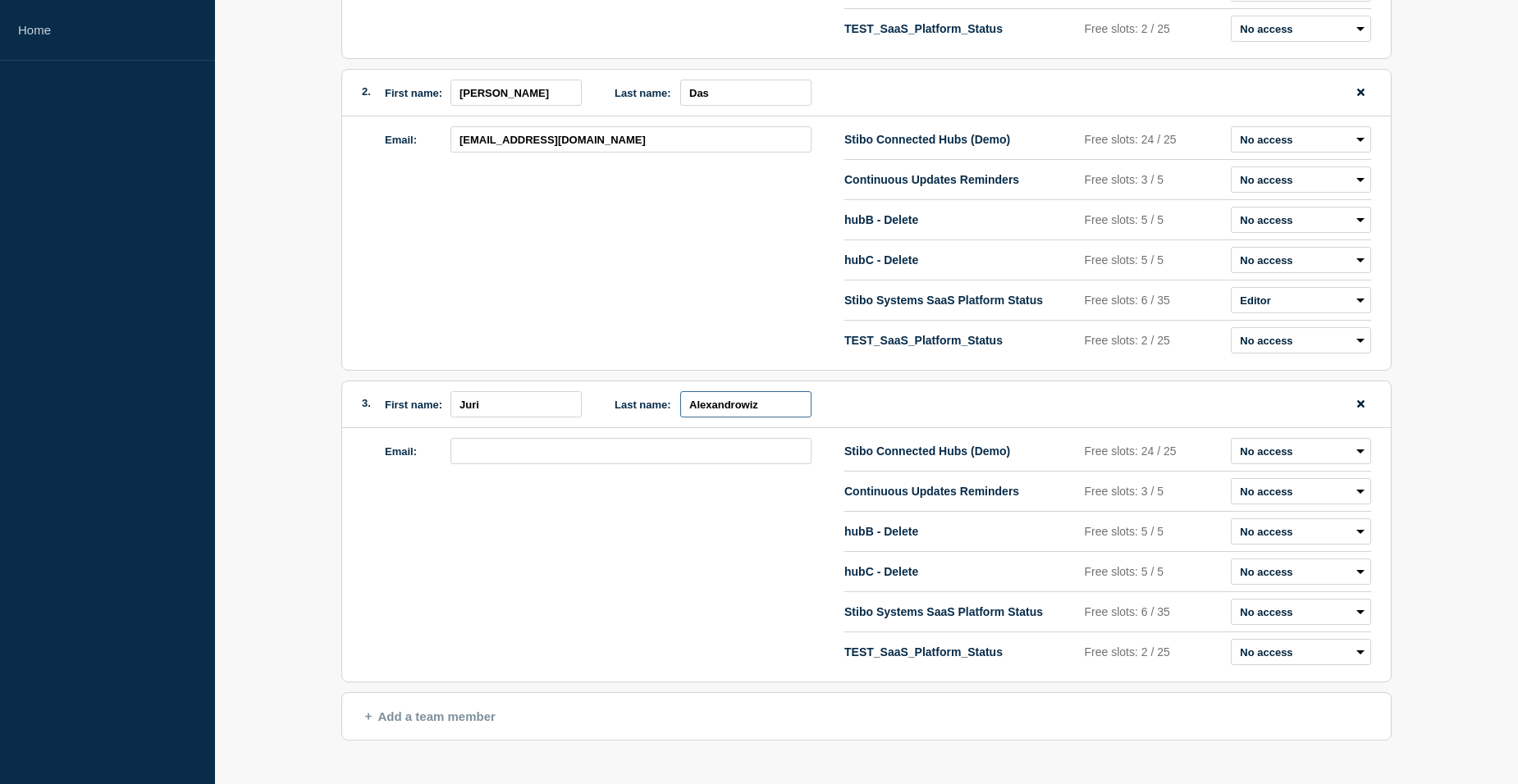
type input "Alexandrowiz"
click at [520, 460] on input "email" at bounding box center [631, 451] width 361 height 26
click at [634, 460] on input "email" at bounding box center [631, 451] width 361 height 26
paste input "[EMAIL_ADDRESS][DOMAIN_NAME]"
type input "[EMAIL_ADDRESS][DOMAIN_NAME]"
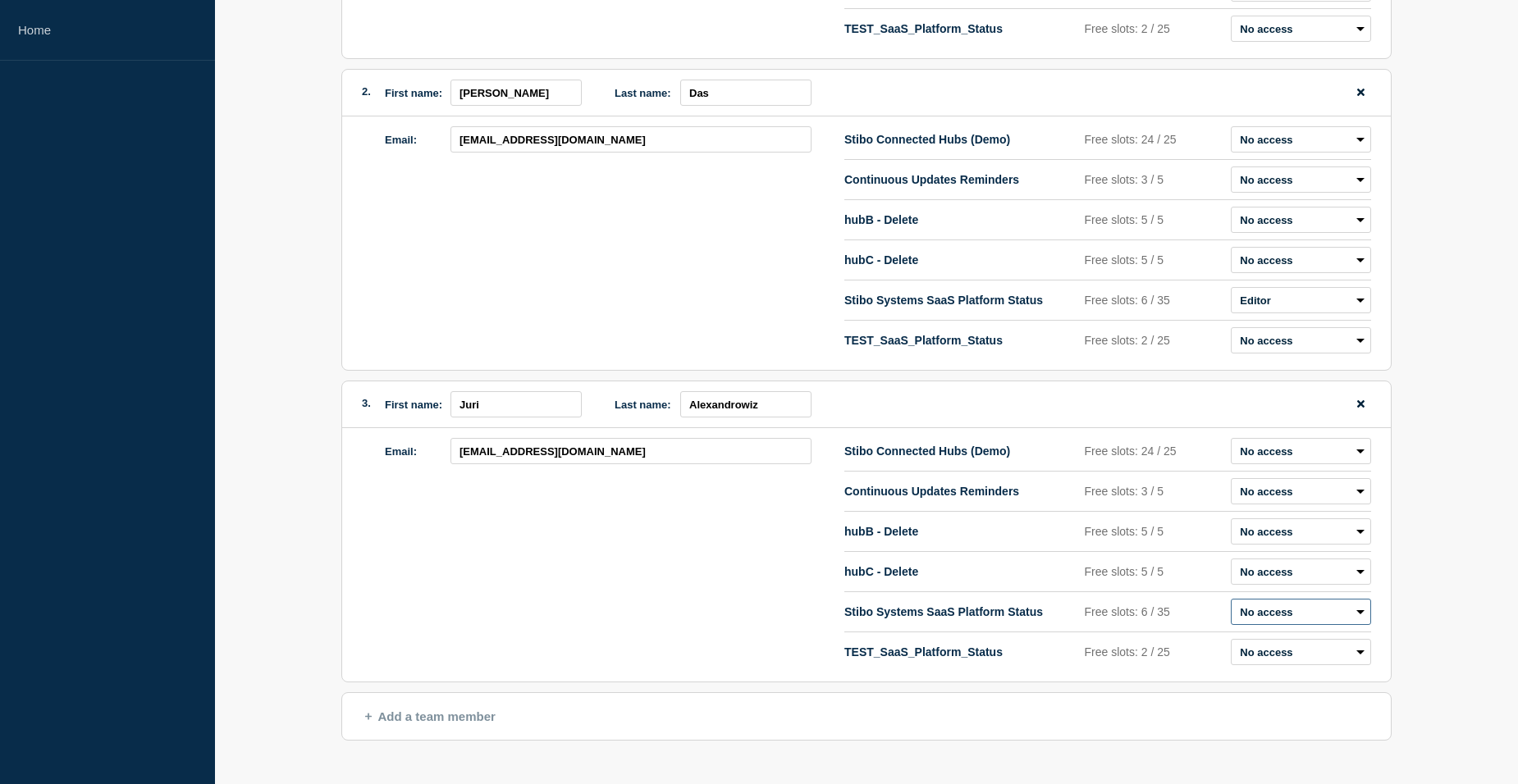
click at [1329, 618] on select "Admin Manager Editor No access" at bounding box center [1301, 612] width 140 height 26
select select "6"
click at [1231, 603] on select "Admin Manager Editor No access" at bounding box center [1301, 612] width 140 height 26
click at [812, 621] on div "Email: [EMAIL_ADDRESS][DOMAIN_NAME]" at bounding box center [614, 555] width 460 height 234
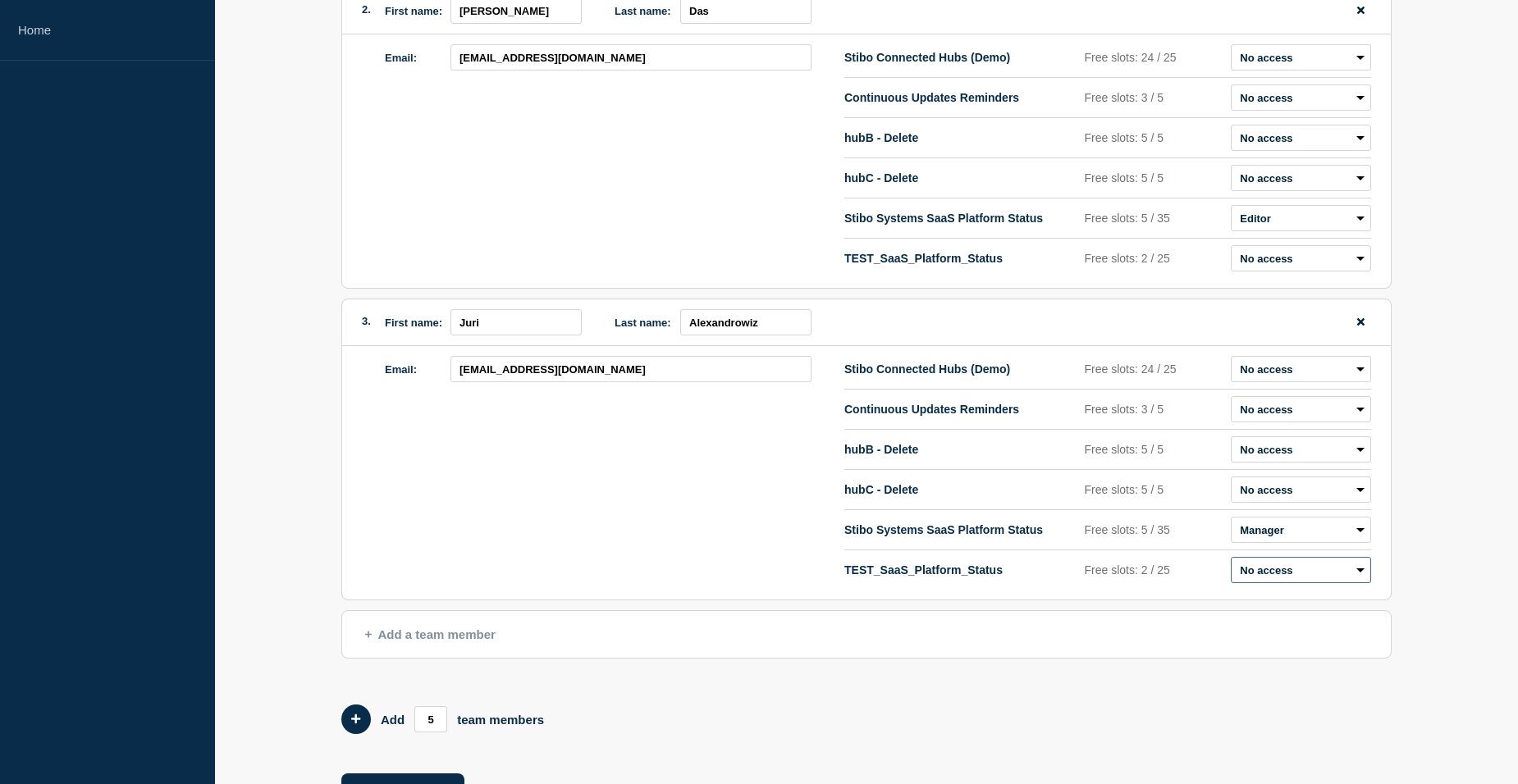
click at [1306, 572] on select "Admin Manager Editor No access" at bounding box center [1301, 570] width 140 height 26
select select "6"
click at [1231, 561] on select "Admin Manager Editor No access" at bounding box center [1301, 570] width 140 height 26
click at [661, 512] on div "Email: [EMAIL_ADDRESS][DOMAIN_NAME]" at bounding box center [614, 473] width 460 height 234
click at [728, 501] on div "Email: [EMAIL_ADDRESS][DOMAIN_NAME]" at bounding box center [614, 473] width 460 height 234
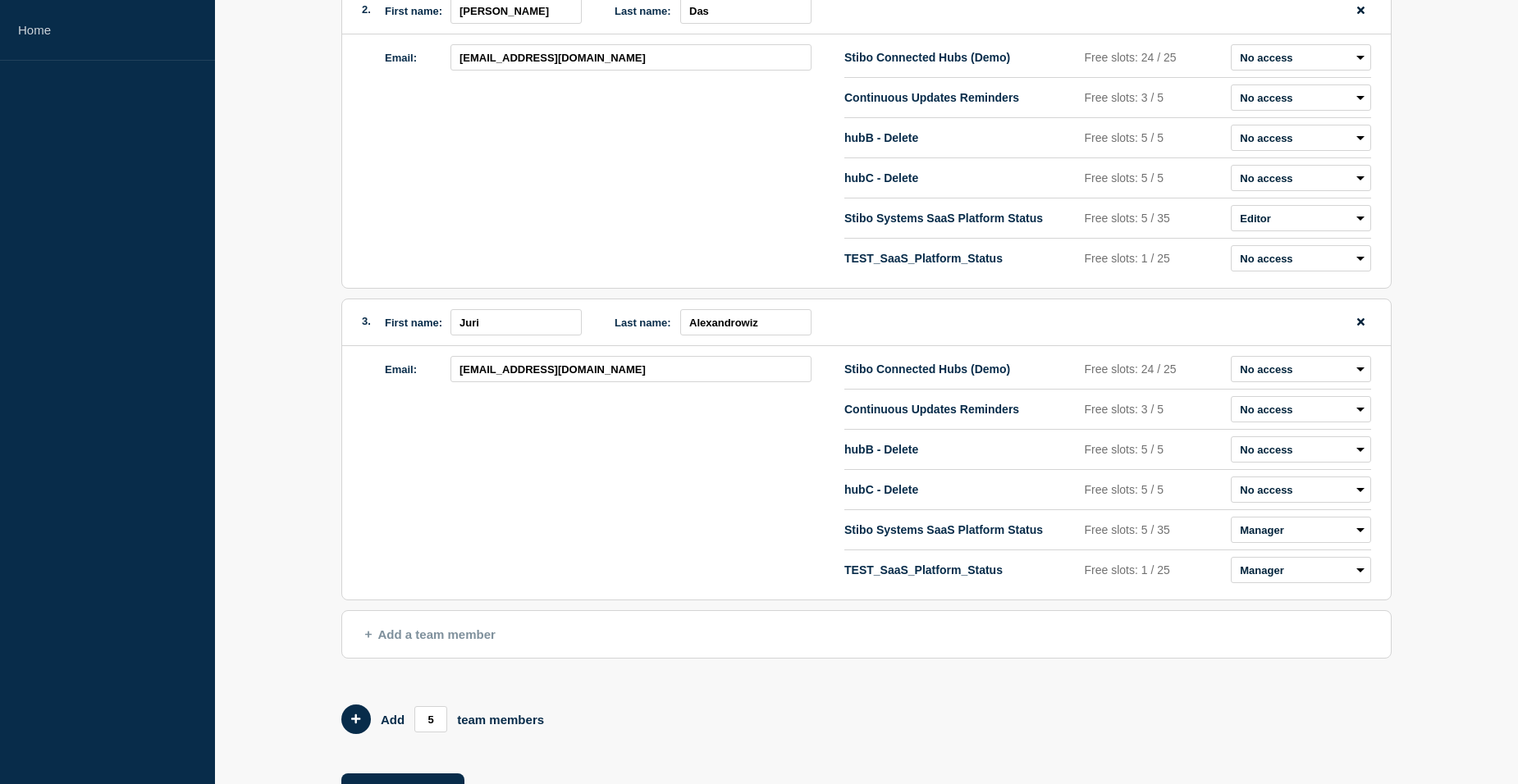
scroll to position [456, 0]
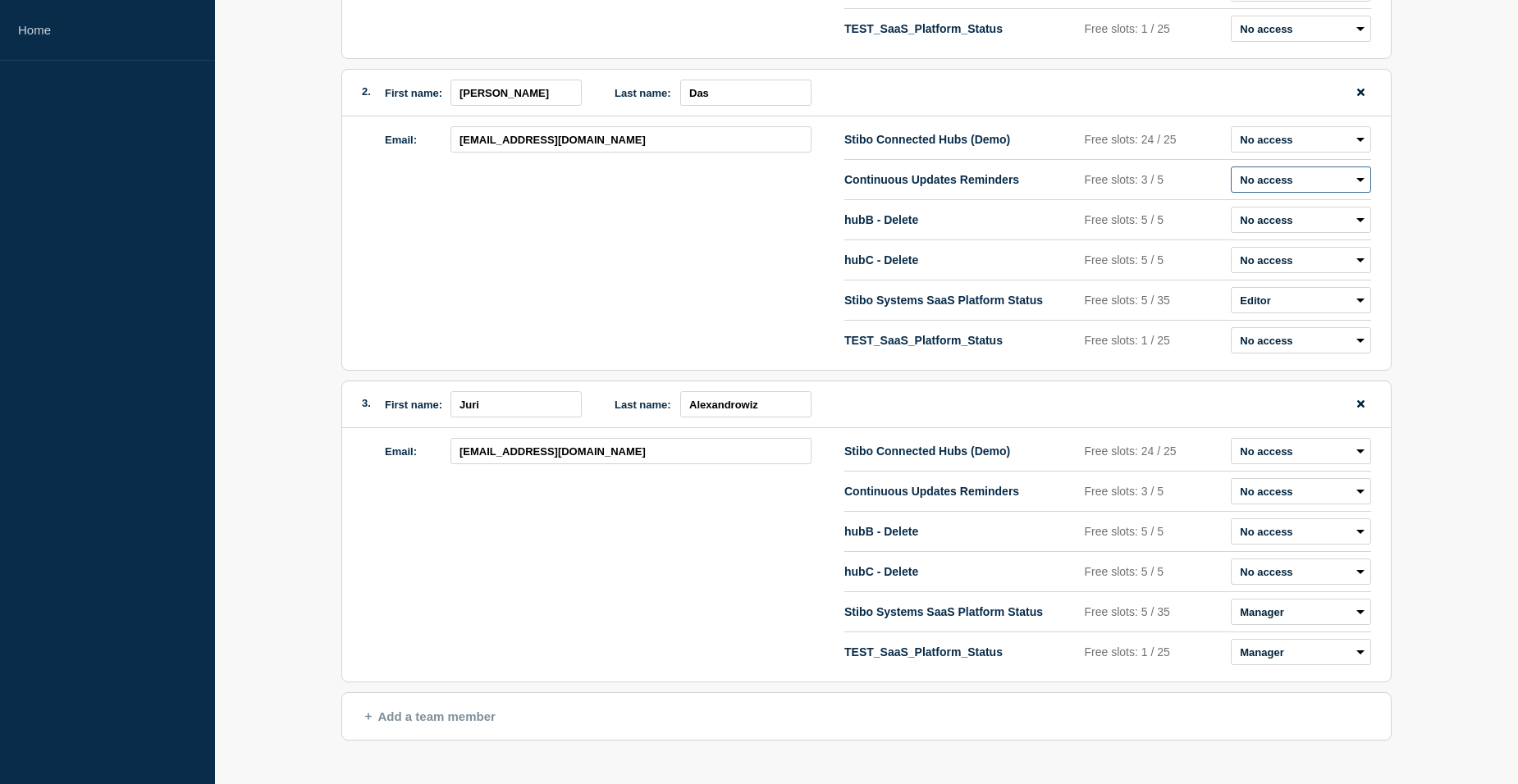
click at [1309, 181] on select "Admin Manager Editor No access" at bounding box center [1301, 180] width 140 height 26
select select "2"
click at [1231, 171] on select "Admin Manager Editor No access" at bounding box center [1301, 180] width 140 height 26
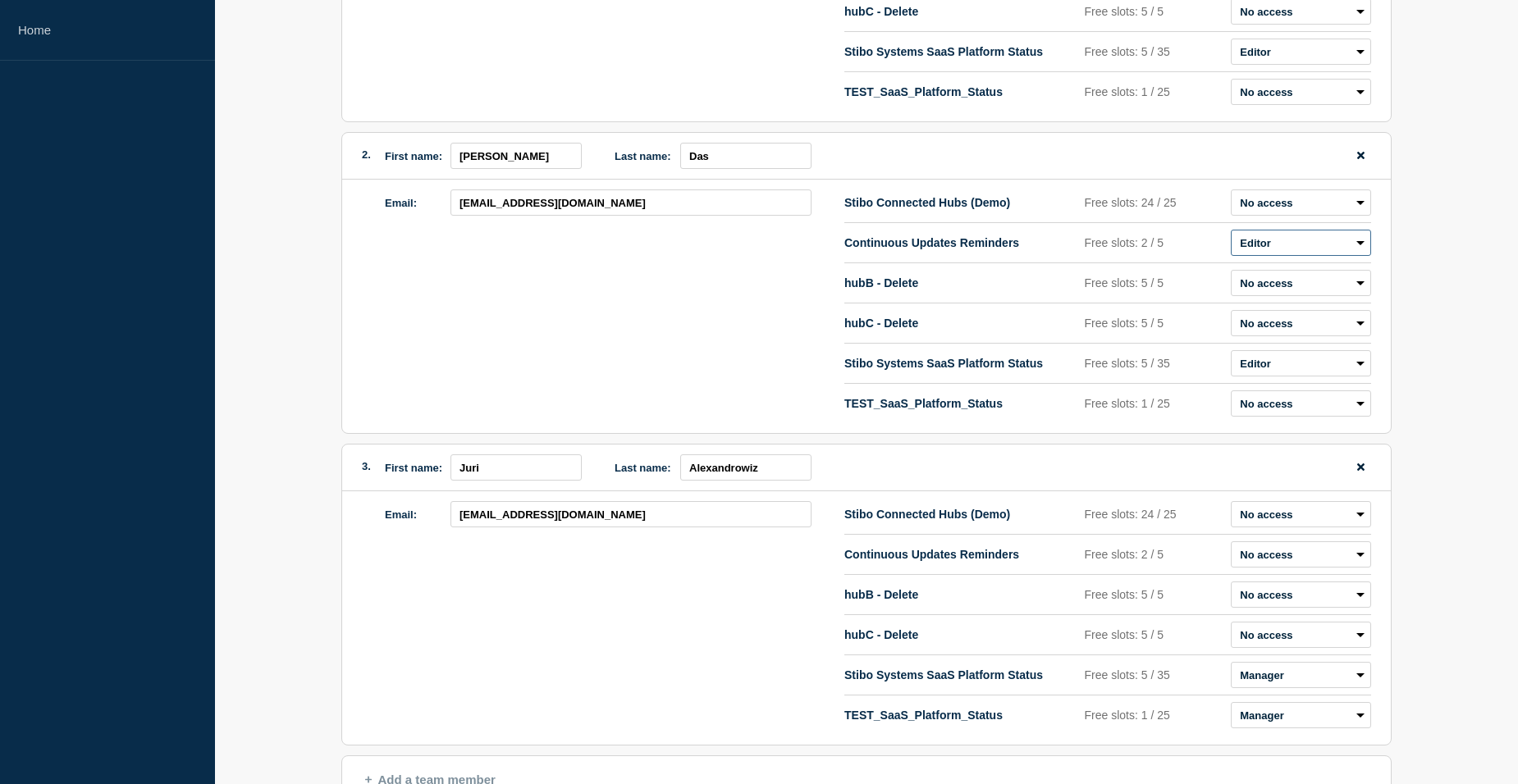
scroll to position [210, 0]
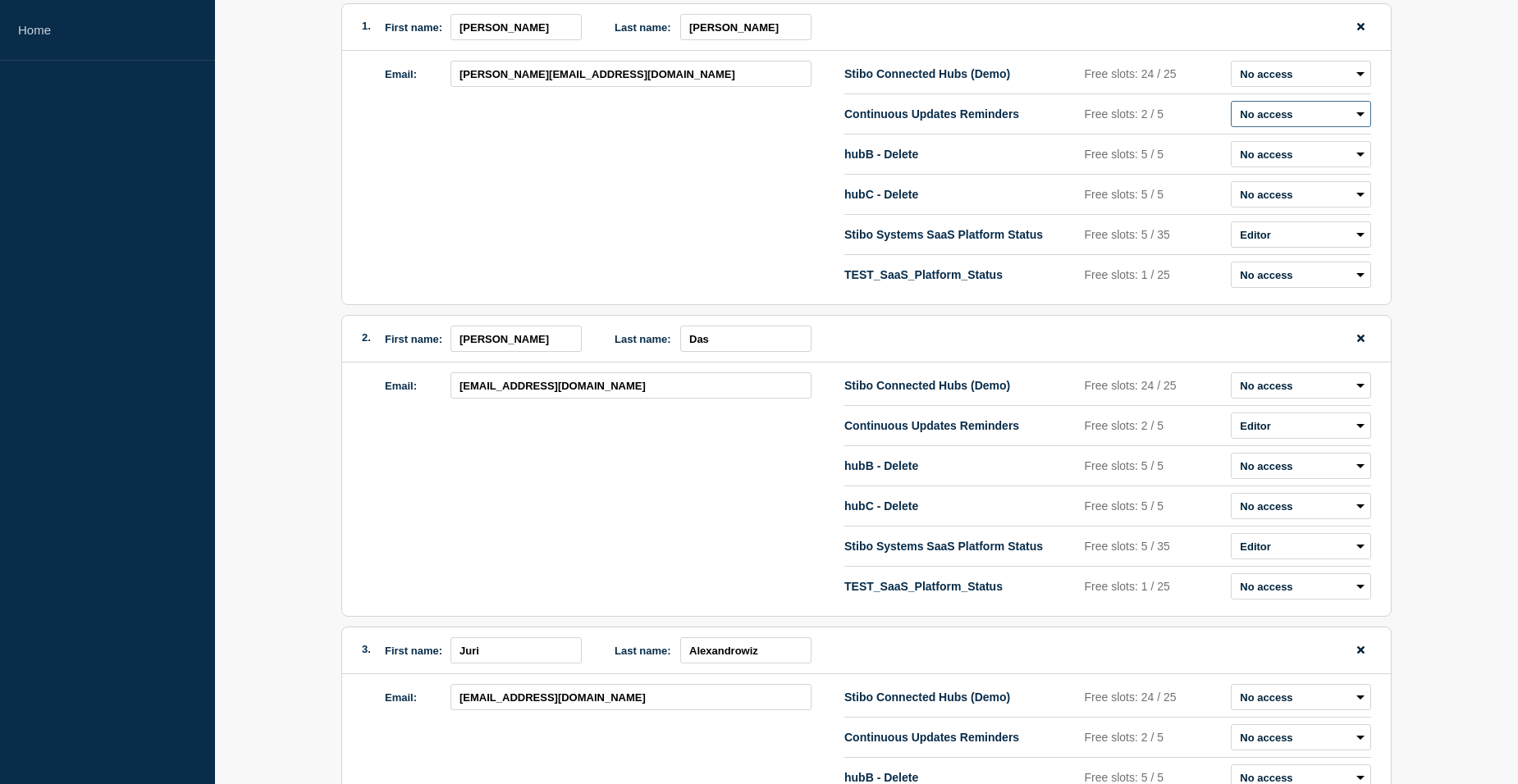
click at [1288, 127] on select "Admin Manager Editor No access" at bounding box center [1301, 114] width 140 height 26
select select "2"
click at [1231, 105] on select "Admin Manager Editor No access" at bounding box center [1301, 114] width 140 height 26
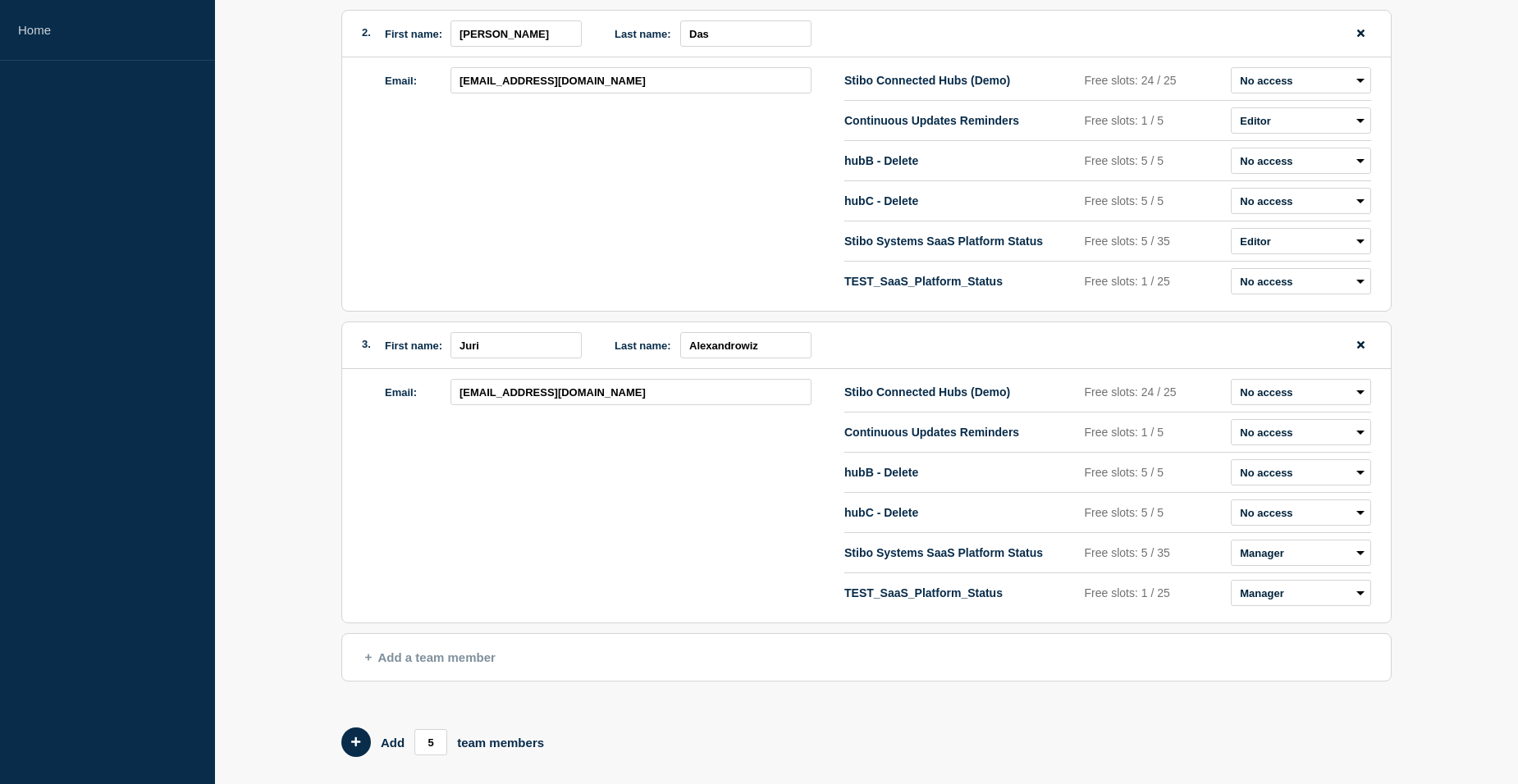
scroll to position [603, 0]
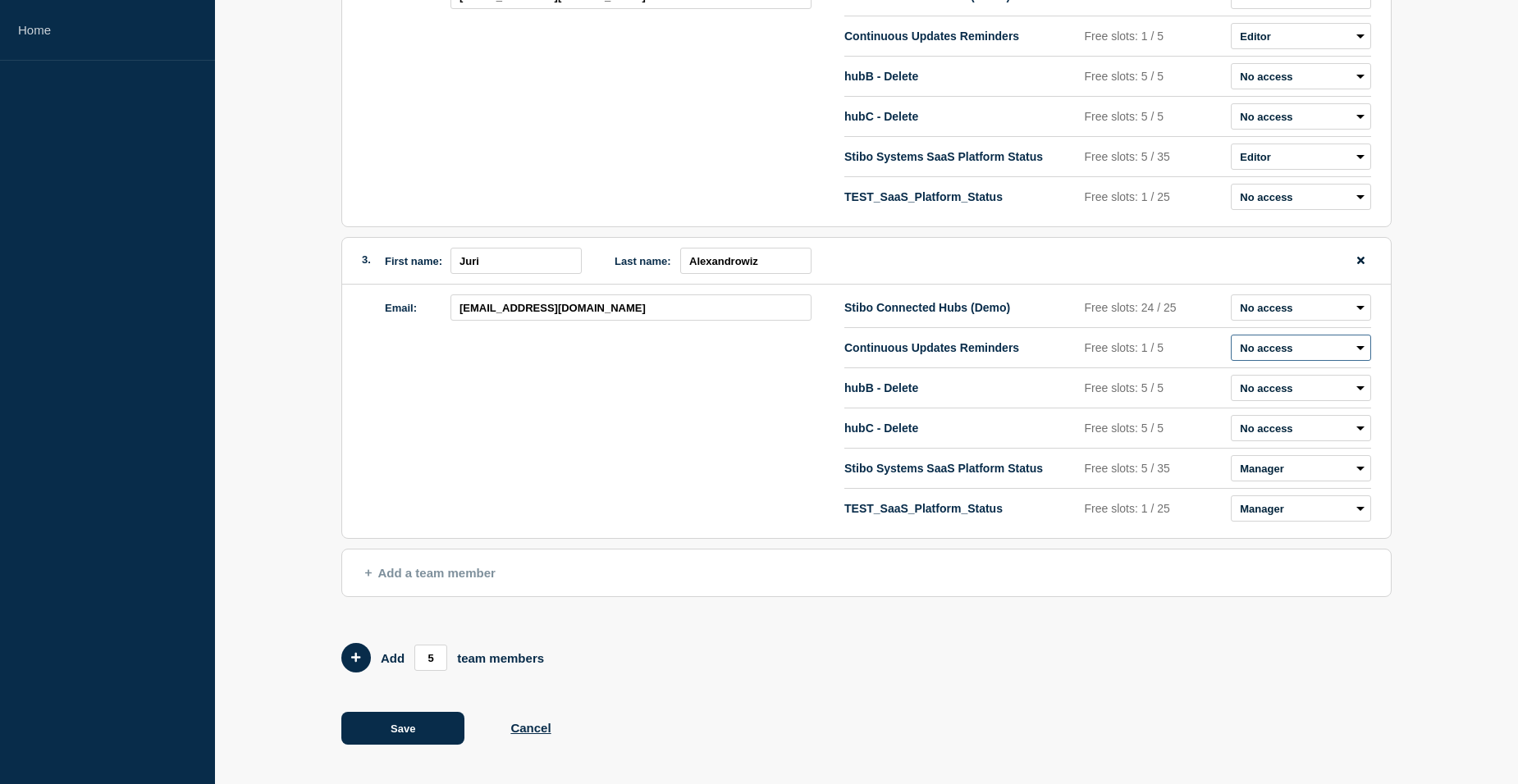
click at [1271, 341] on select "Admin Manager Editor No access" at bounding box center [1301, 348] width 140 height 26
click at [1231, 335] on select "Admin Manager Editor No access" at bounding box center [1301, 348] width 140 height 26
click at [706, 438] on div "Email: [EMAIL_ADDRESS][DOMAIN_NAME]" at bounding box center [614, 412] width 460 height 234
click at [1277, 348] on select "Admin Manager Editor No access" at bounding box center [1301, 348] width 140 height 26
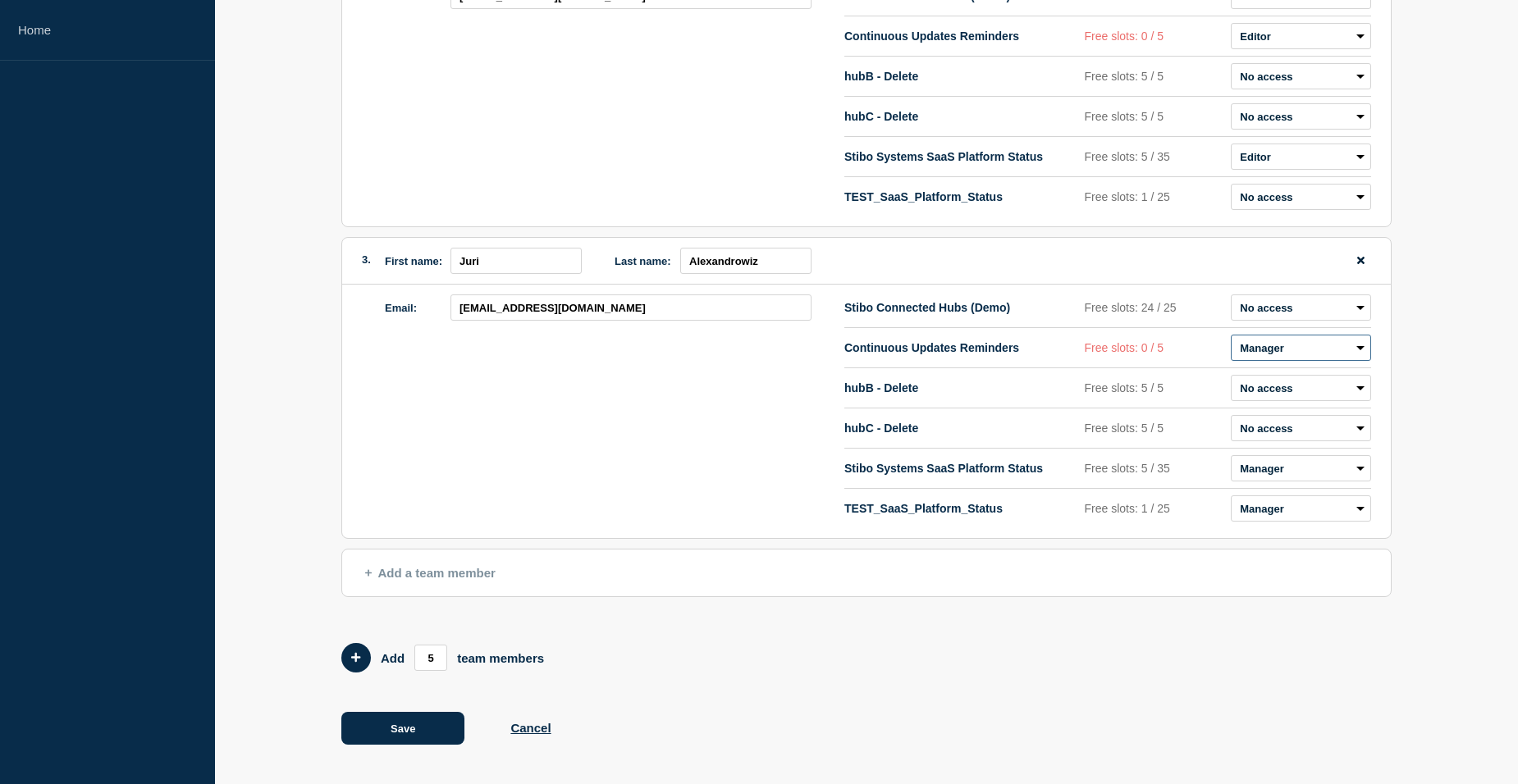
click at [1277, 348] on select "Admin Manager Editor No access" at bounding box center [1301, 348] width 140 height 26
select select "3"
click at [1231, 335] on select "Admin Manager Editor No access" at bounding box center [1301, 348] width 140 height 26
click at [550, 435] on div "Email: [EMAIL_ADDRESS][DOMAIN_NAME]" at bounding box center [614, 412] width 460 height 234
click at [574, 421] on div "Email: [EMAIL_ADDRESS][DOMAIN_NAME]" at bounding box center [614, 412] width 460 height 234
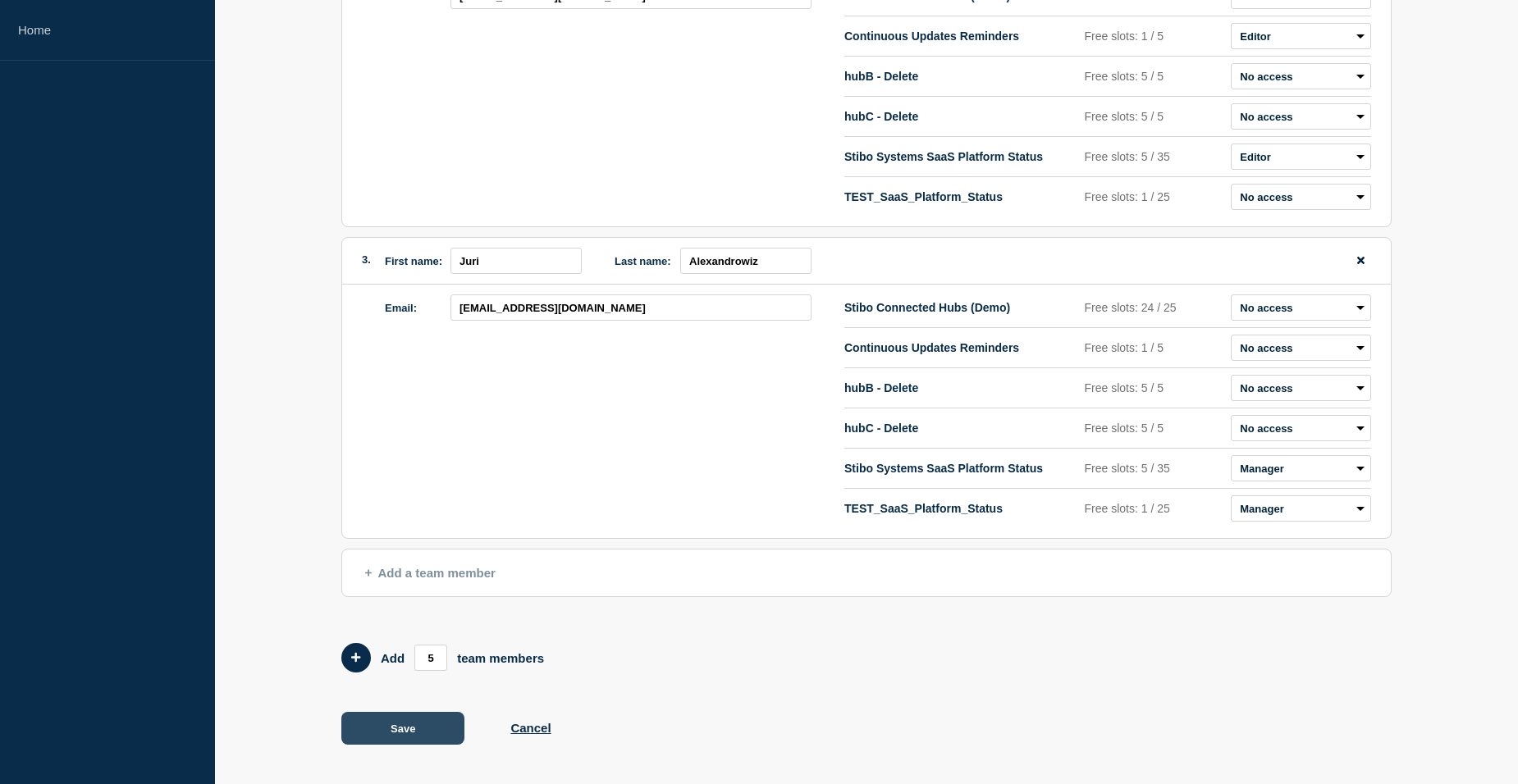
click at [401, 737] on button "Save" at bounding box center [402, 729] width 123 height 33
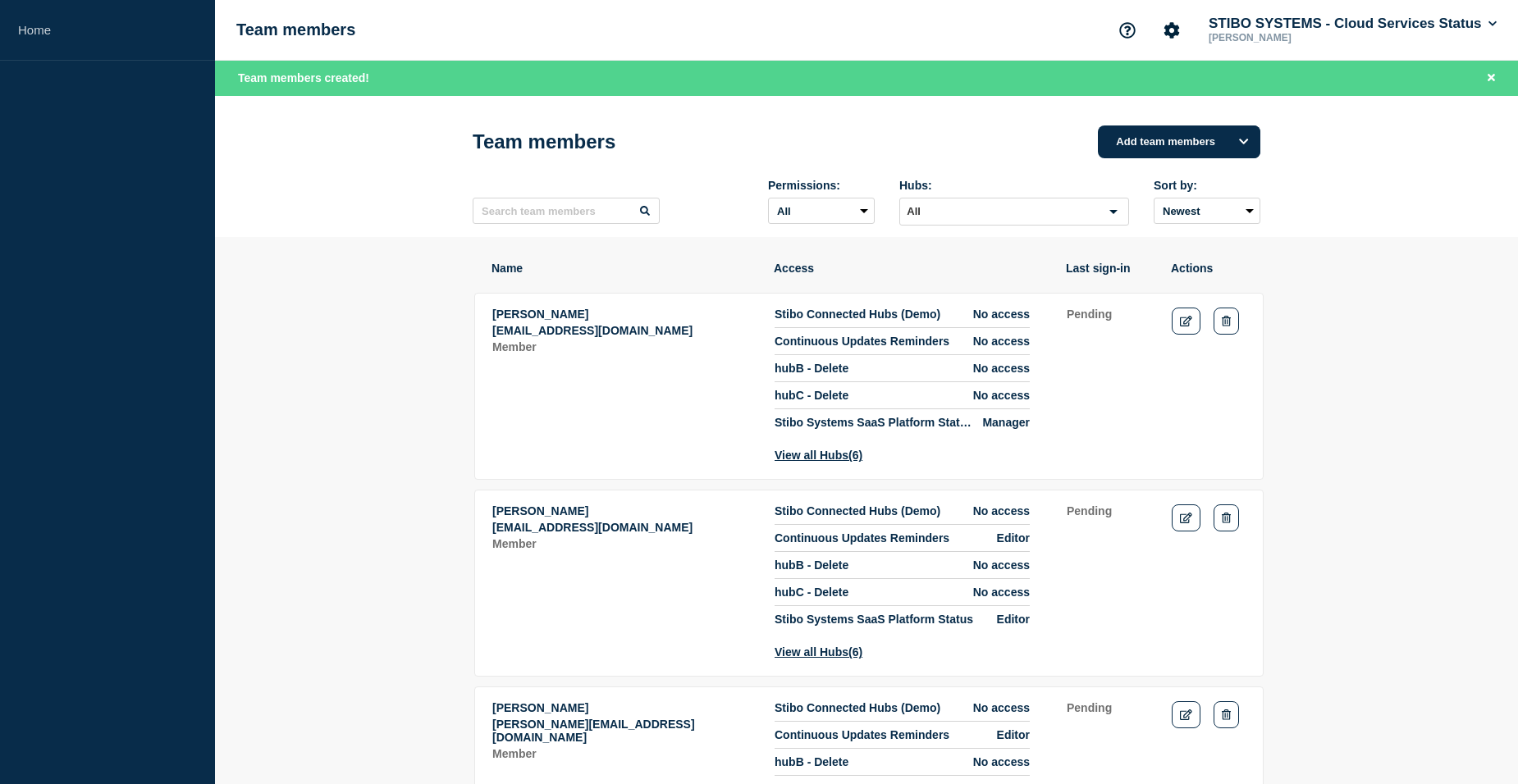
click at [332, 194] on header "Team members Add team members Permissions: All Admin Manager Editor No access H…" at bounding box center [866, 167] width 1303 height 142
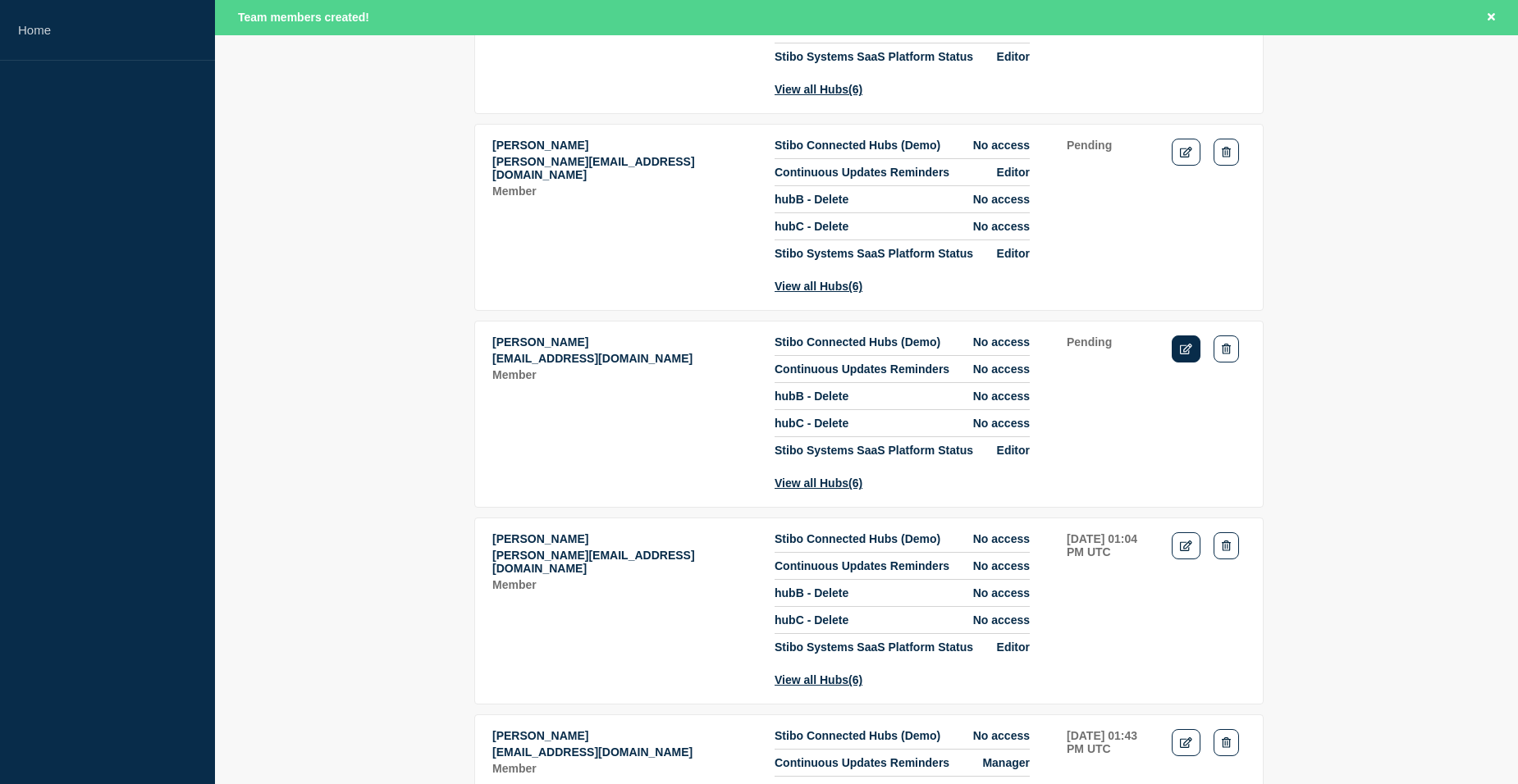
click at [1190, 354] on icon "Edit" at bounding box center [1186, 349] width 12 height 10
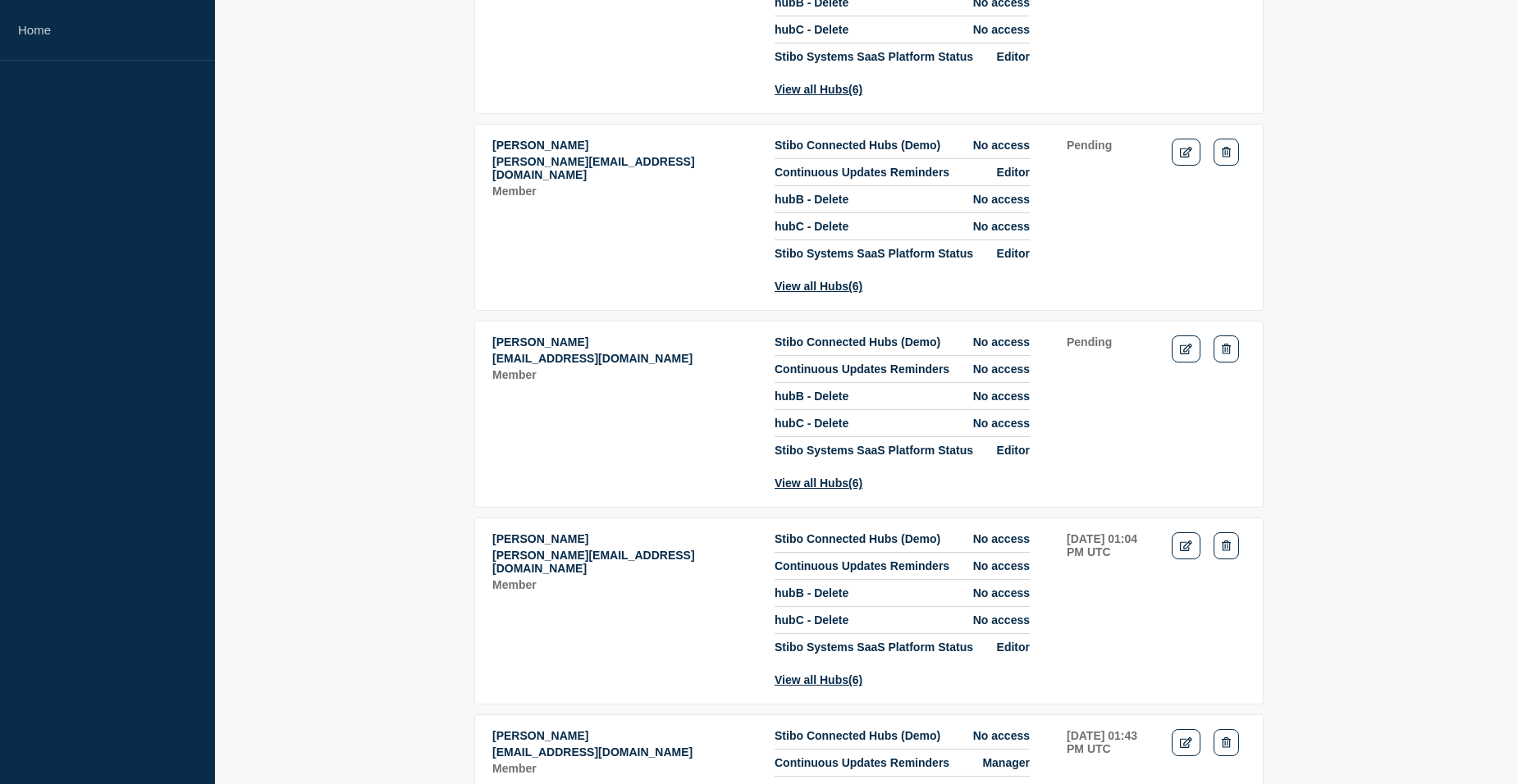
scroll to position [528, 0]
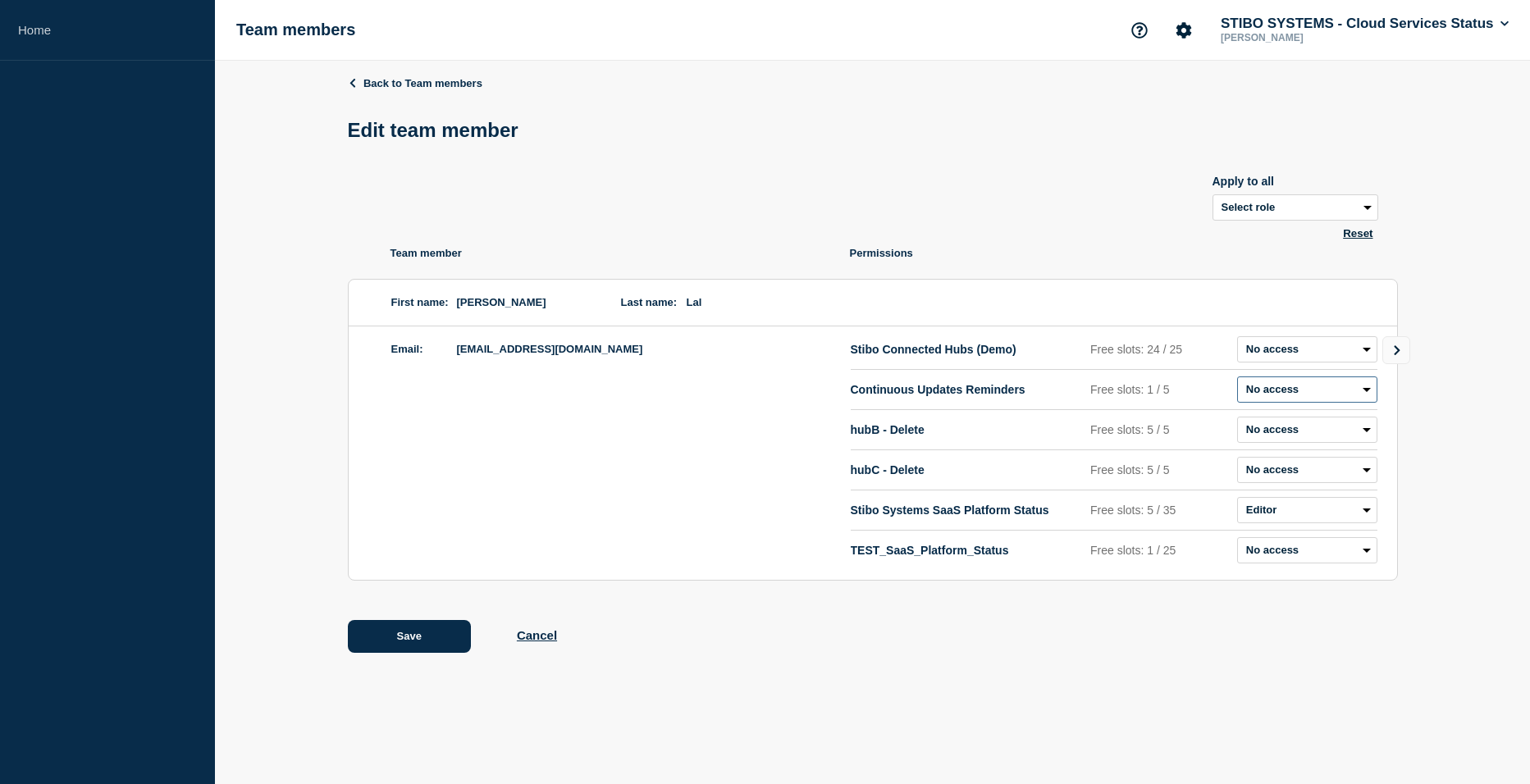
click at [1337, 391] on select "Admin Manager Editor No access" at bounding box center [1308, 390] width 140 height 26
select select "2"
click at [1238, 380] on select "Admin Manager Editor No access" at bounding box center [1308, 390] width 140 height 26
click at [424, 648] on button "Save" at bounding box center [409, 637] width 123 height 33
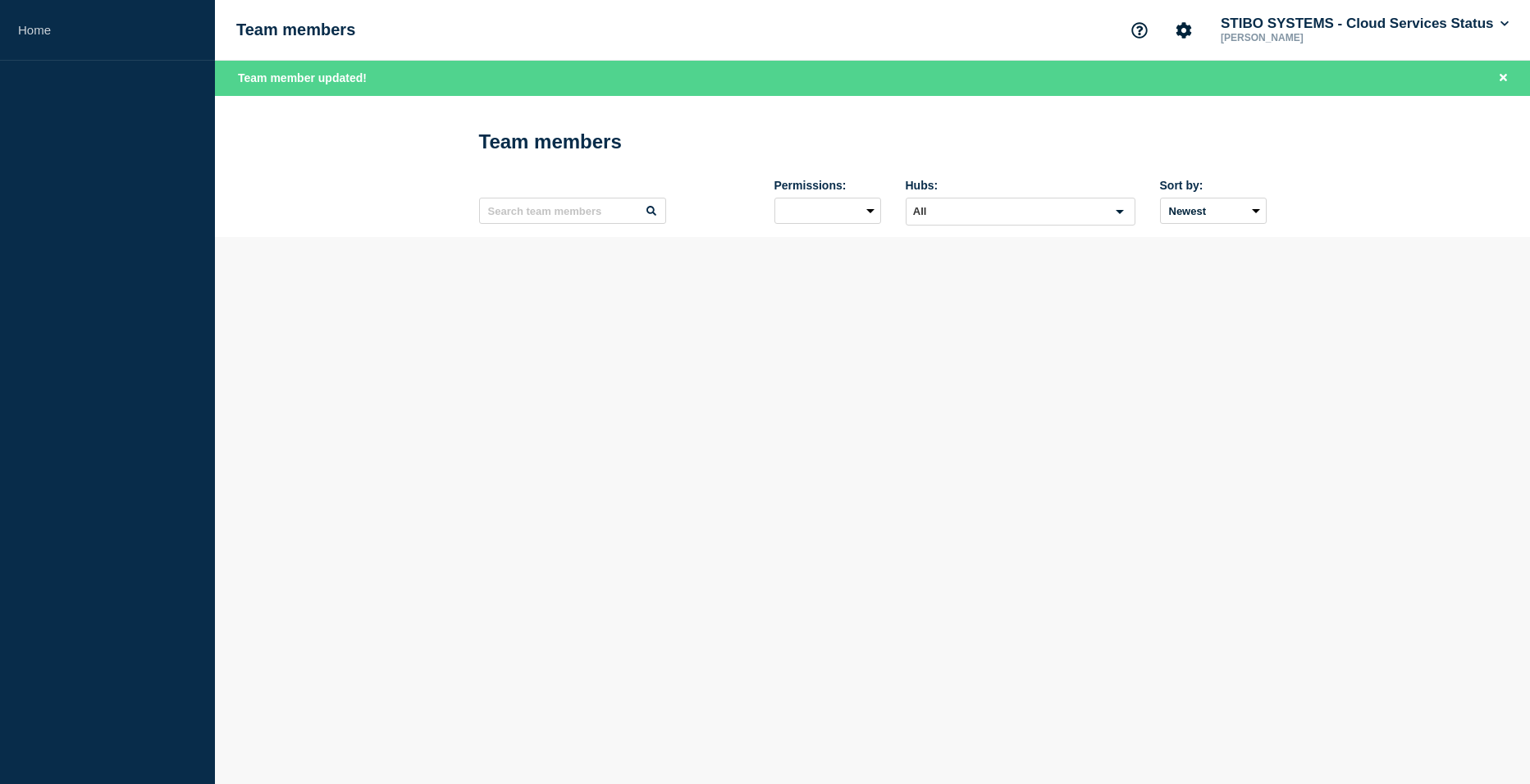
drag, startPoint x: 352, startPoint y: 188, endPoint x: 328, endPoint y: 181, distance: 25.0
click at [351, 187] on header "Team members Permissions: Hubs: All Loading... Sort by: Newest Oldest" at bounding box center [872, 167] width 1315 height 142
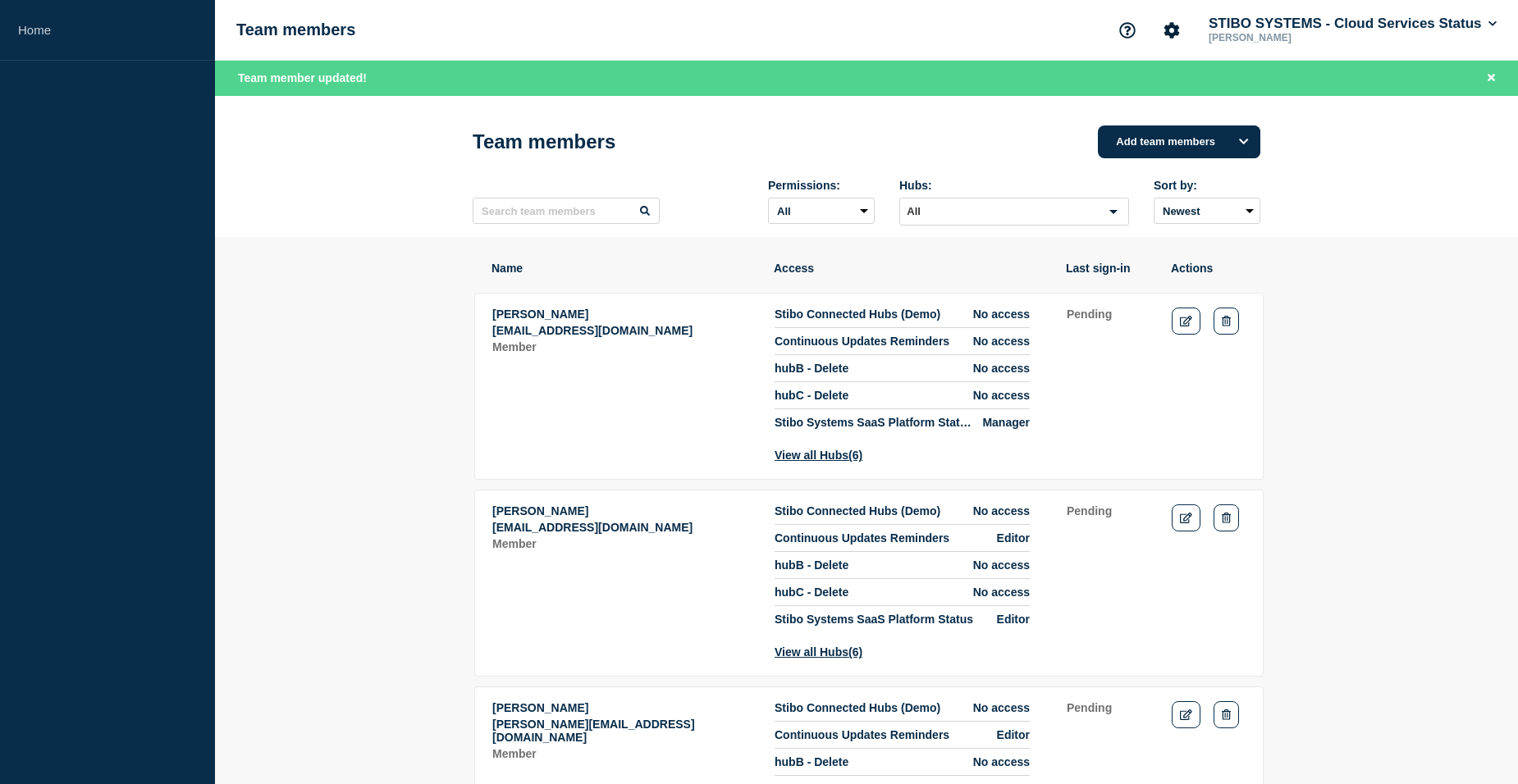
click at [65, 51] on link "Home" at bounding box center [107, 31] width 215 height 61
